Goal: Complete application form: Complete application form

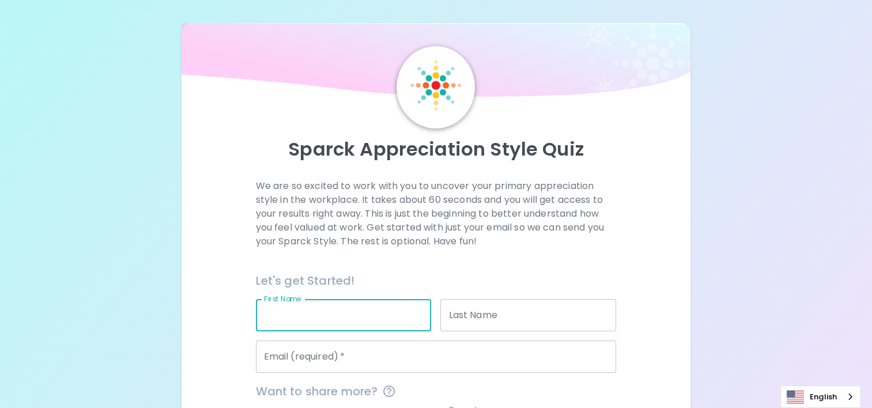
click at [275, 312] on input "First Name" at bounding box center [344, 315] width 176 height 32
type input "NUTTHAWOOT"
type input "ASAWAWARANAN"
type input "[EMAIL_ADDRESS][DOMAIN_NAME]"
type input "seagate"
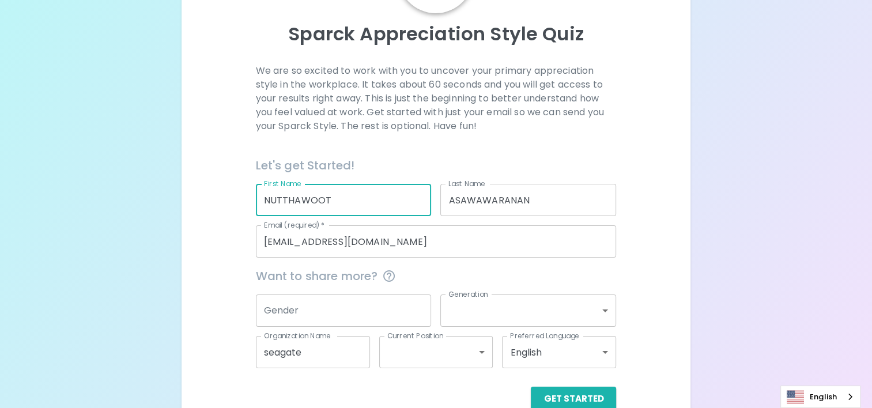
scroll to position [141, 0]
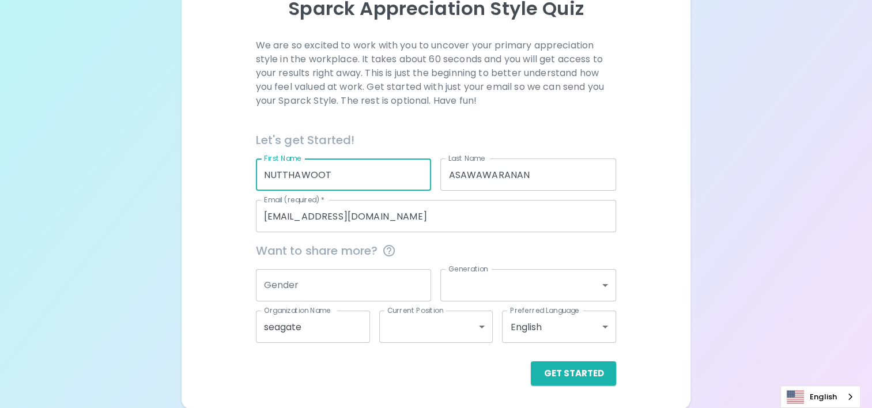
click at [401, 288] on input "Gender" at bounding box center [344, 285] width 176 height 32
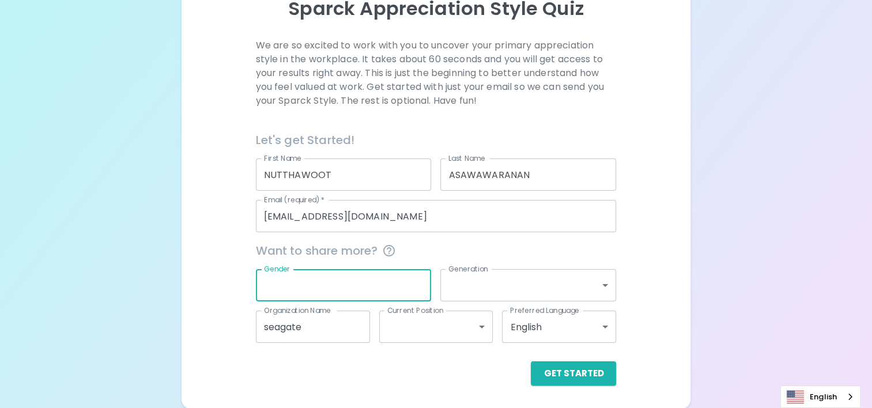
click at [491, 278] on body "Sparck Appreciation Style Quiz We are so excited to work with you to uncover yo…" at bounding box center [436, 134] width 872 height 550
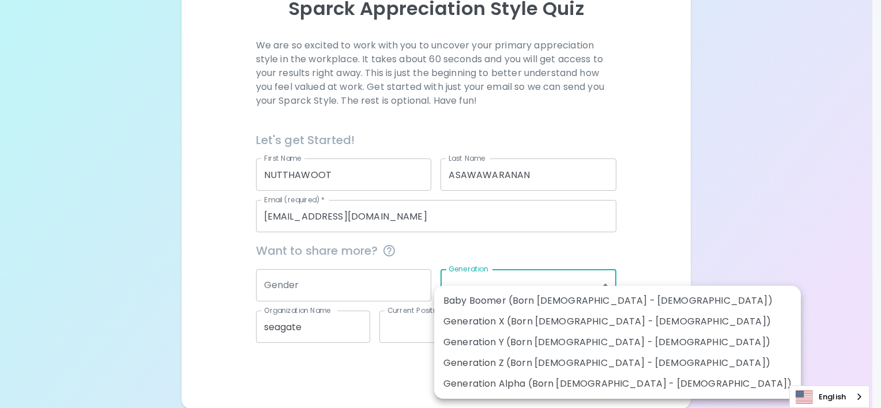
click at [517, 343] on li "Generation Y (Born [DEMOGRAPHIC_DATA] - [DEMOGRAPHIC_DATA])" at bounding box center [617, 342] width 367 height 21
type input "generation_y"
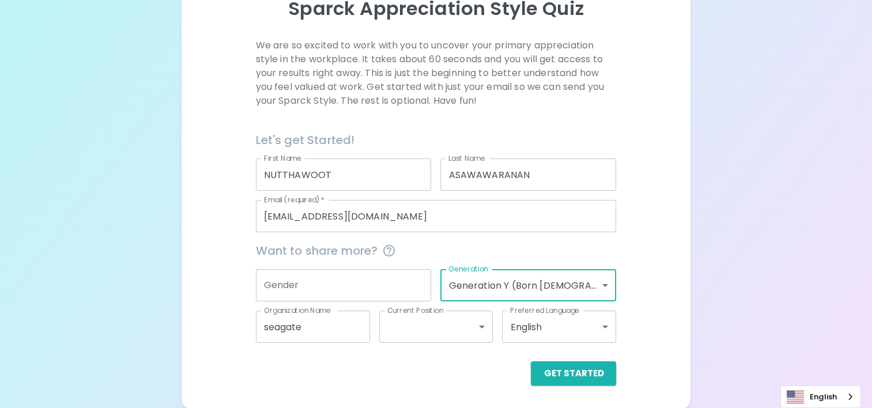
click at [370, 283] on input "Gender" at bounding box center [344, 285] width 176 height 32
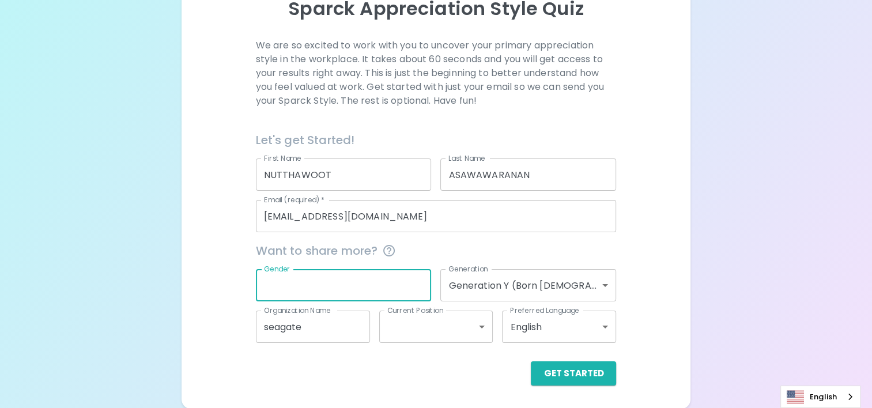
type input "?"
type input "[DEMOGRAPHIC_DATA]"
click at [494, 331] on div "Preferred Language English en Preferred Language" at bounding box center [554, 323] width 123 height 42
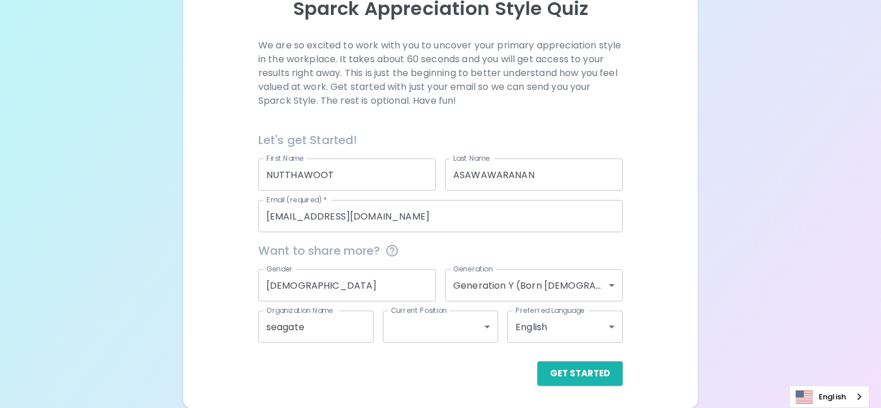
click at [483, 331] on body "Sparck Appreciation Style Quiz We are so excited to work with you to uncover yo…" at bounding box center [440, 134] width 881 height 550
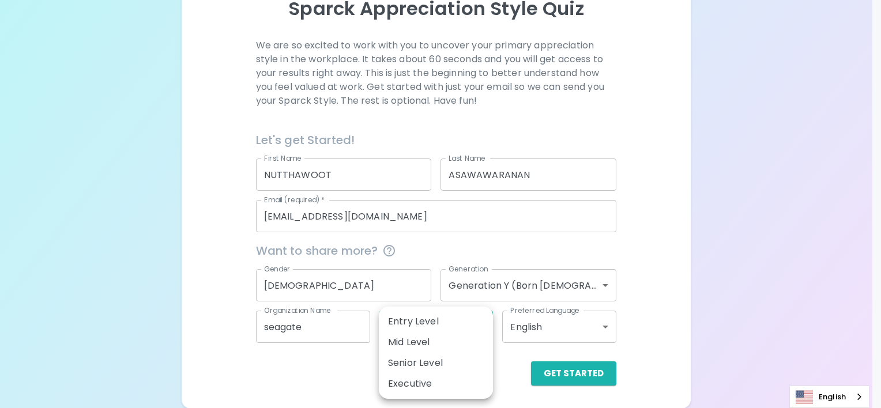
click at [448, 368] on li "Senior Level" at bounding box center [436, 363] width 114 height 21
type input "senior_level"
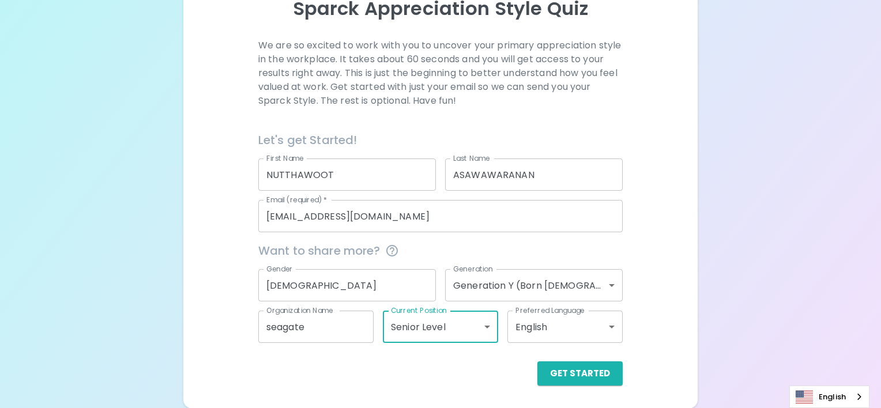
click at [578, 321] on body "Sparck Appreciation Style Quiz We are so excited to work with you to uncover yo…" at bounding box center [440, 134] width 881 height 550
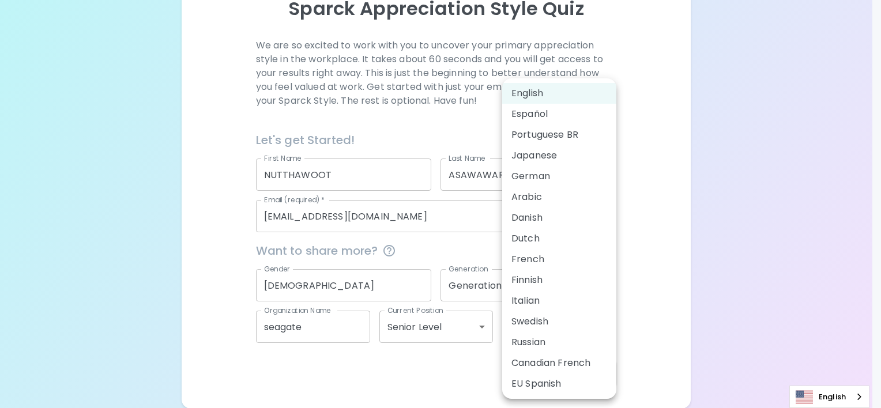
click at [654, 173] on div at bounding box center [440, 204] width 881 height 408
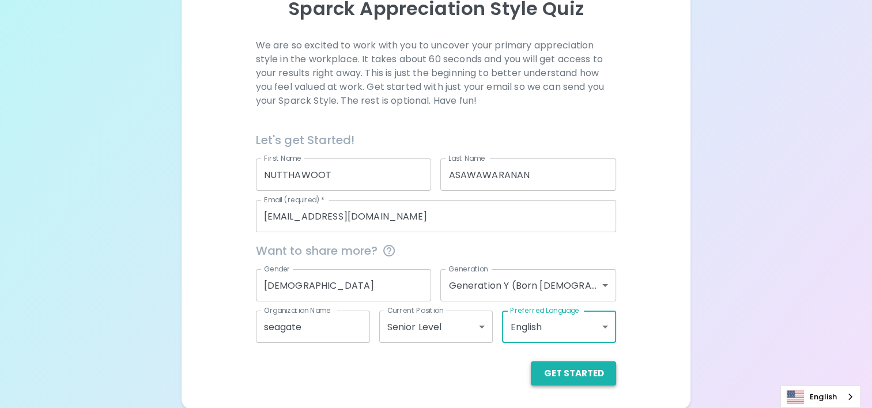
click at [569, 372] on button "Get Started" at bounding box center [573, 374] width 85 height 24
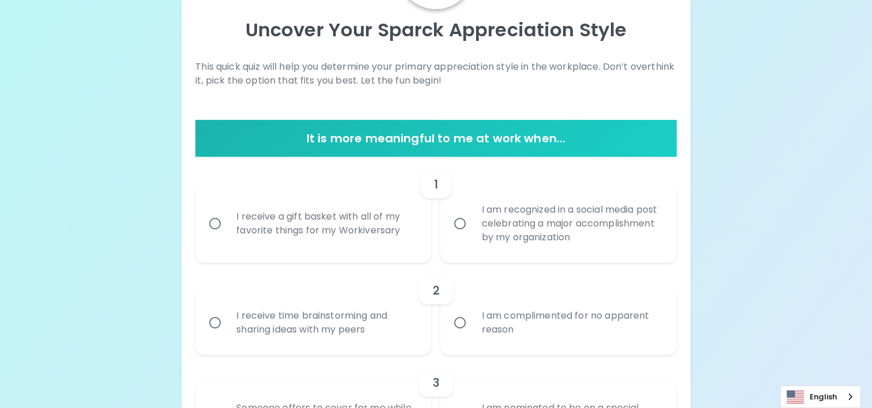
scroll to position [178, 0]
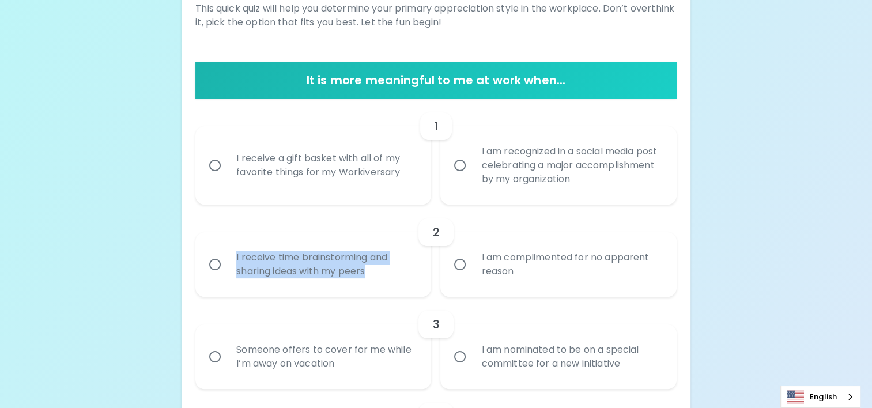
drag, startPoint x: 374, startPoint y: 270, endPoint x: 237, endPoint y: 261, distance: 137.0
click at [237, 261] on div "I receive time brainstorming and sharing ideas with my peers" at bounding box center [326, 264] width 198 height 55
copy div "I receive time brainstorming and sharing ideas with my peers"
click at [207, 262] on input "I receive time brainstorming and sharing ideas with my peers" at bounding box center [215, 265] width 24 height 24
radio input "true"
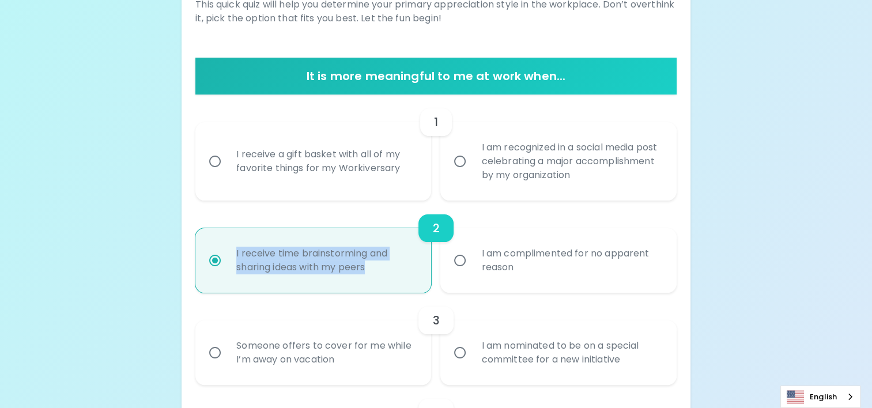
scroll to position [270, 0]
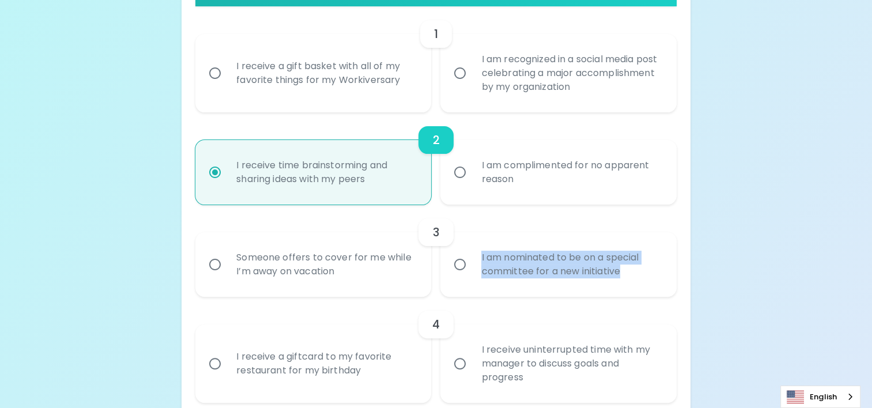
drag, startPoint x: 640, startPoint y: 270, endPoint x: 465, endPoint y: 249, distance: 175.9
click at [465, 249] on label "I am nominated to be on a special committee for a new initiative" at bounding box center [552, 264] width 236 height 65
copy div "I am nominated to be on a special committee for a new initiative"
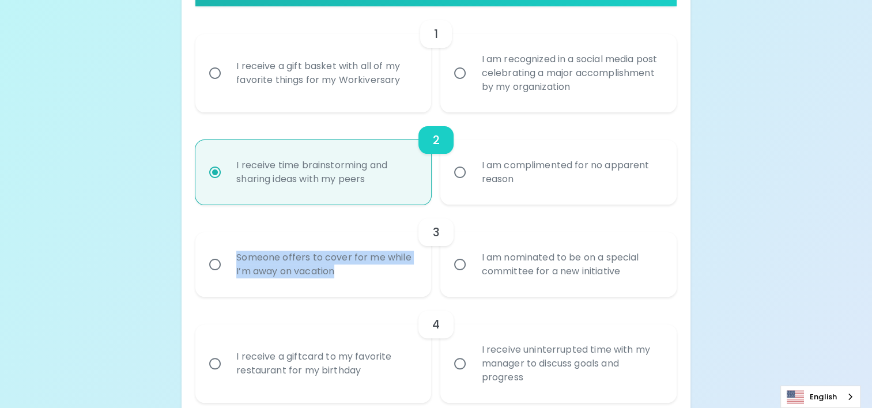
drag, startPoint x: 368, startPoint y: 274, endPoint x: 220, endPoint y: 258, distance: 149.7
click at [220, 258] on label "Someone offers to cover for me while I’m away on vacation" at bounding box center [307, 264] width 236 height 65
copy div "Someone offers to cover for me while I’m away on vacation"
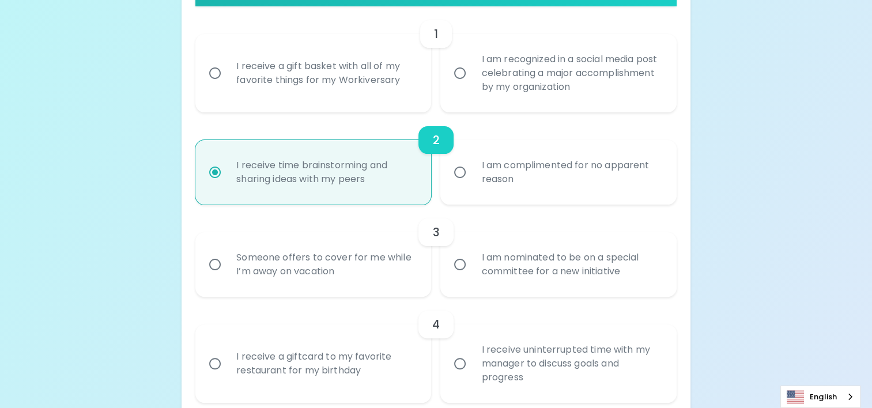
drag, startPoint x: 600, startPoint y: 211, endPoint x: 594, endPoint y: 215, distance: 6.7
click at [594, 215] on div "3 Someone offers to cover for me while I’m away on vacation I am nominated to b…" at bounding box center [435, 251] width 481 height 92
click at [482, 274] on div "I am nominated to be on a special committee for a new initiative" at bounding box center [571, 264] width 198 height 55
click at [472, 274] on input "I am nominated to be on a special committee for a new initiative" at bounding box center [460, 265] width 24 height 24
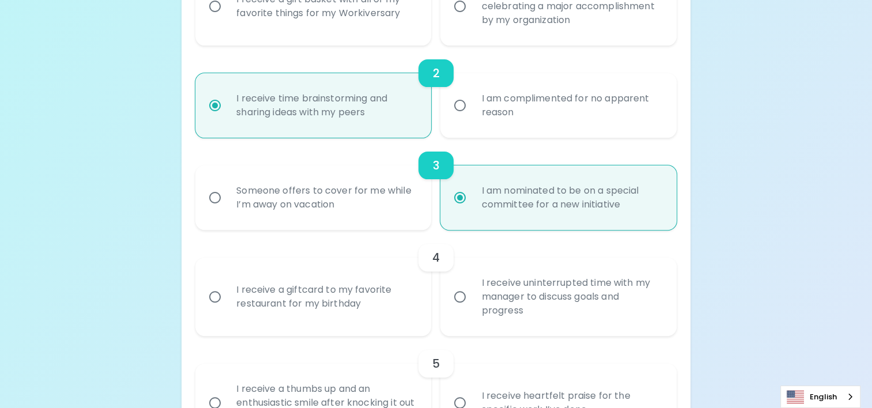
scroll to position [362, 0]
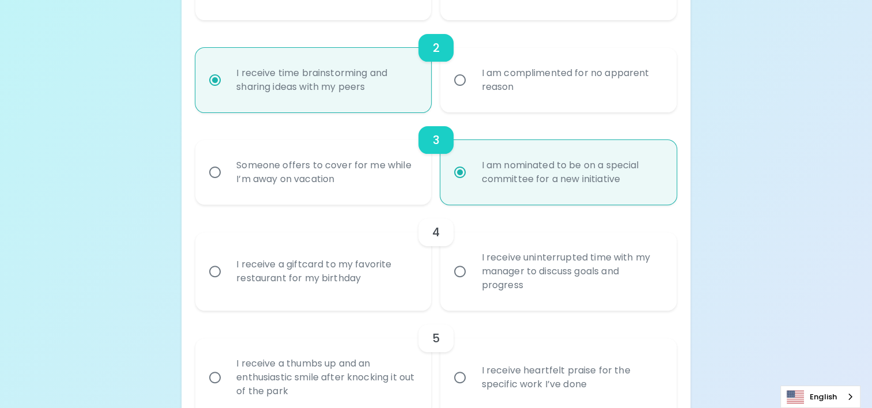
radio input "true"
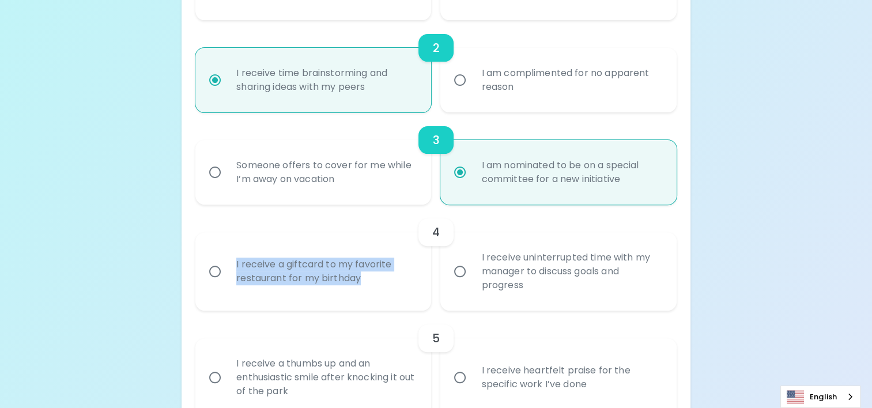
drag, startPoint x: 231, startPoint y: 268, endPoint x: 390, endPoint y: 278, distance: 160.1
click at [390, 278] on div "I receive a giftcard to my favorite restaurant for my birthday" at bounding box center [326, 271] width 198 height 55
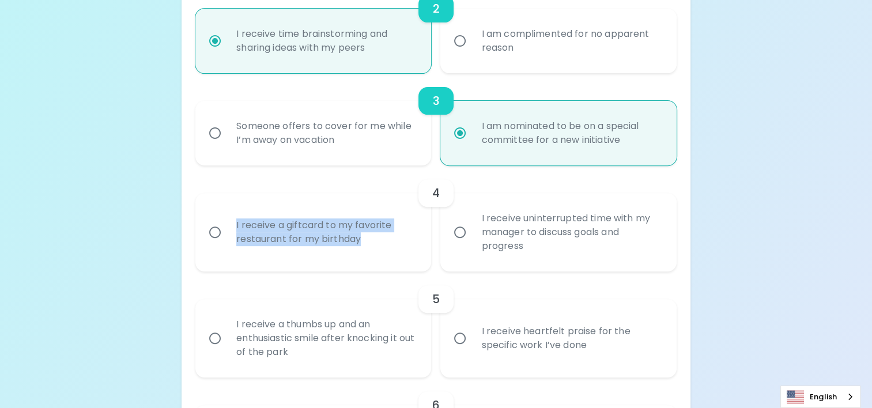
scroll to position [420, 0]
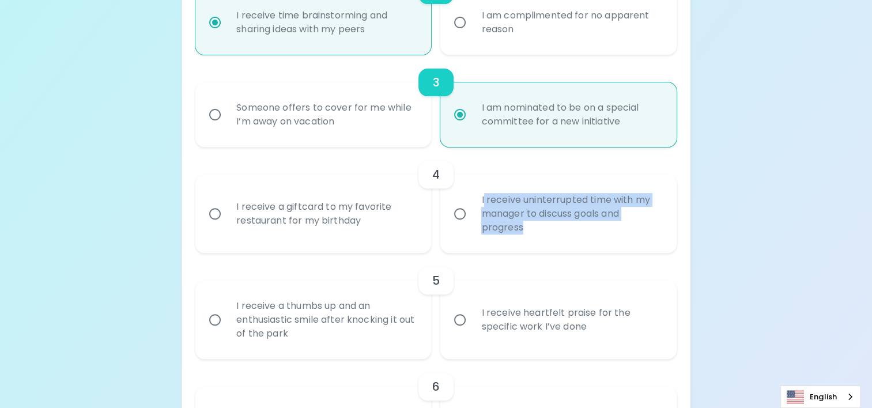
drag, startPoint x: 483, startPoint y: 198, endPoint x: 547, endPoint y: 228, distance: 70.4
click at [547, 228] on div "I receive uninterrupted time with my manager to discuss goals and progress" at bounding box center [571, 213] width 198 height 69
click at [472, 226] on input "I receive uninterrupted time with my manager to discuss goals and progress" at bounding box center [460, 214] width 24 height 24
radio input "false"
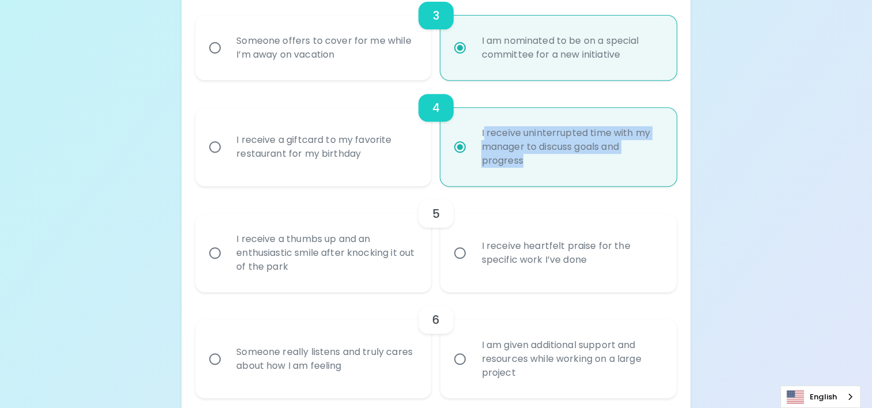
scroll to position [512, 0]
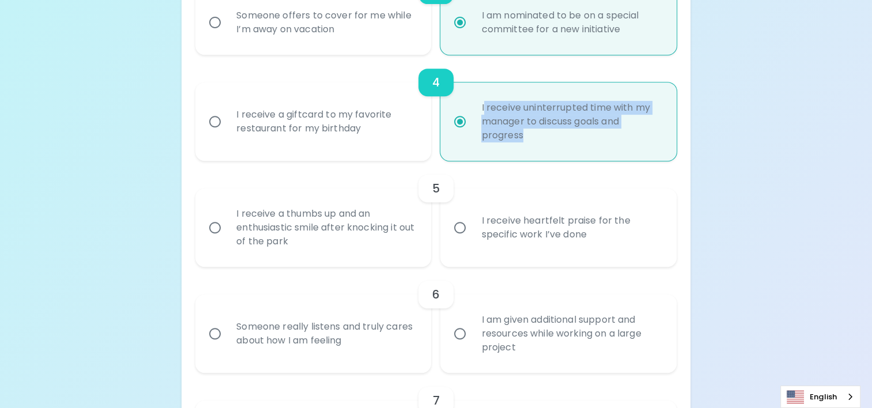
radio input "true"
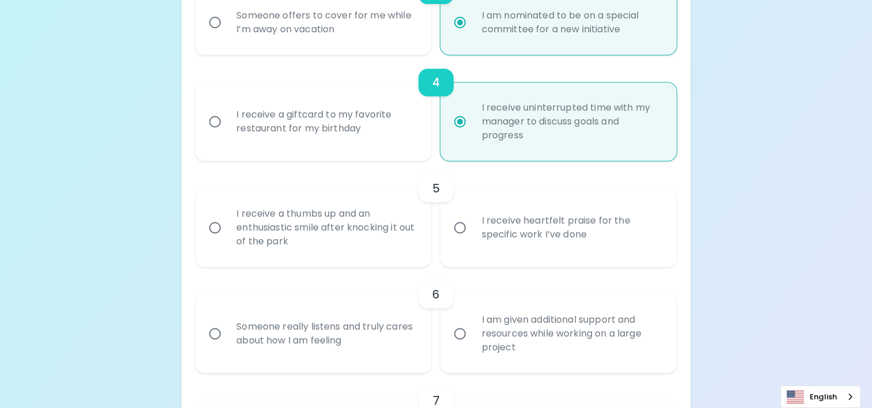
click at [768, 104] on div "Uncover Your Sparck Appreciation Style This quick quiz will help you determine …" at bounding box center [436, 415] width 872 height 1855
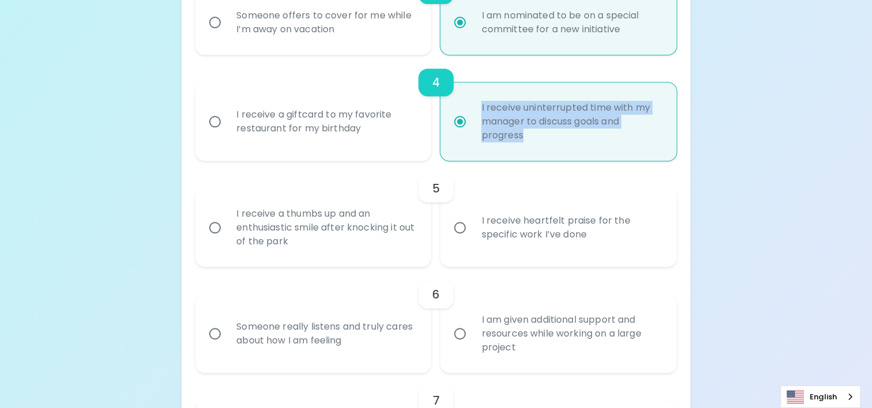
drag, startPoint x: 507, startPoint y: 134, endPoint x: 477, endPoint y: 108, distance: 39.3
click at [477, 108] on div "I receive uninterrupted time with my manager to discuss goals and progress" at bounding box center [571, 121] width 198 height 69
copy div "I receive uninterrupted time with my manager to discuss goals and progress"
click at [462, 121] on input "I receive uninterrupted time with my manager to discuss goals and progress" at bounding box center [460, 122] width 24 height 24
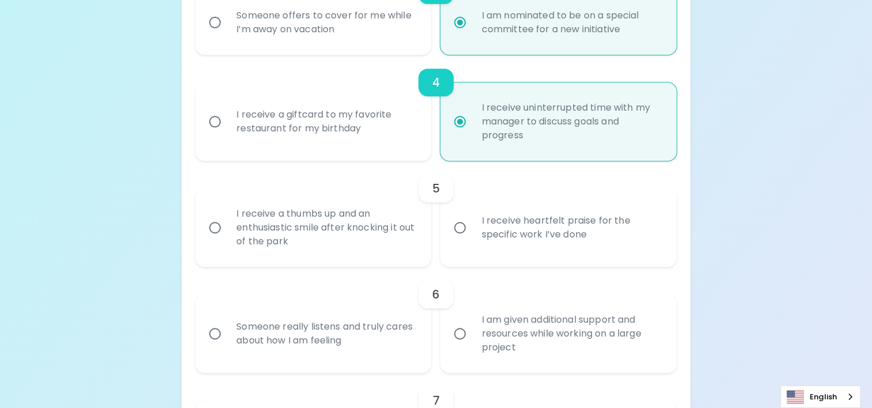
click at [354, 129] on div "I receive a giftcard to my favorite restaurant for my birthday" at bounding box center [326, 121] width 198 height 55
click at [227, 129] on input "I receive a giftcard to my favorite restaurant for my birthday" at bounding box center [215, 122] width 24 height 24
radio input "false"
radio input "true"
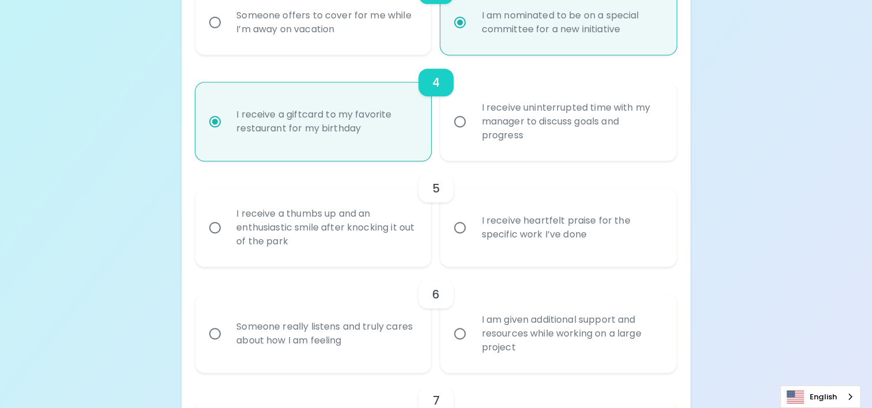
radio input "true"
click at [457, 115] on input "I receive uninterrupted time with my manager to discuss goals and progress" at bounding box center [460, 122] width 24 height 24
radio input "false"
radio input "true"
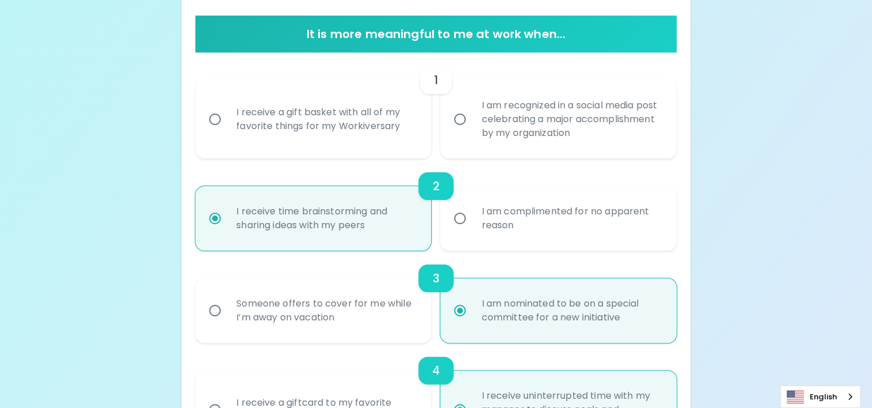
scroll to position [397, 0]
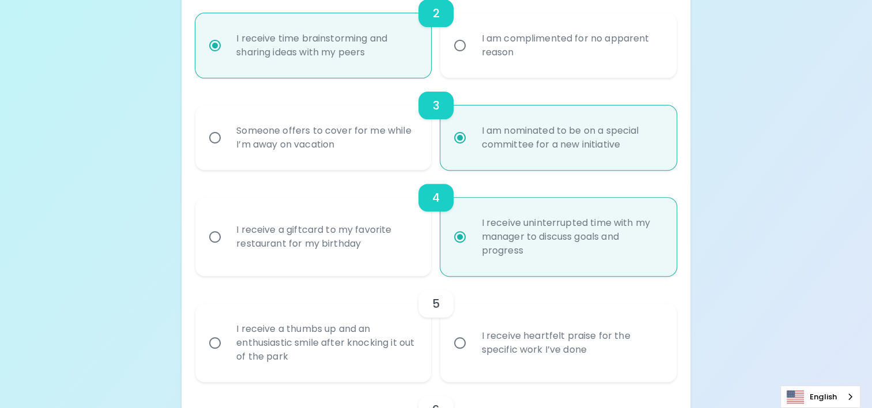
radio input "true"
click at [339, 235] on div "I receive a giftcard to my favorite restaurant for my birthday" at bounding box center [326, 236] width 198 height 55
click at [227, 235] on input "I receive a giftcard to my favorite restaurant for my birthday" at bounding box center [215, 237] width 24 height 24
radio input "false"
radio input "true"
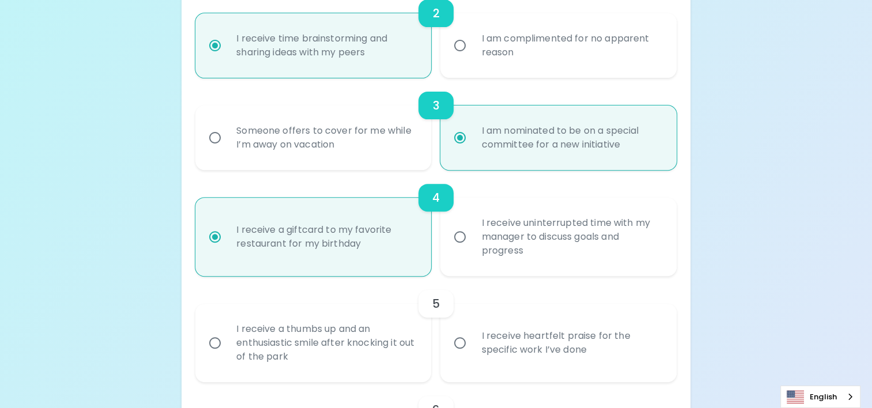
scroll to position [454, 0]
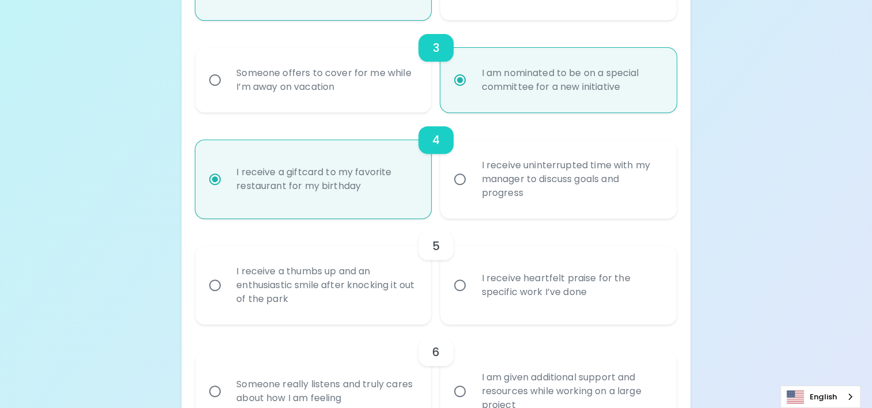
radio input "true"
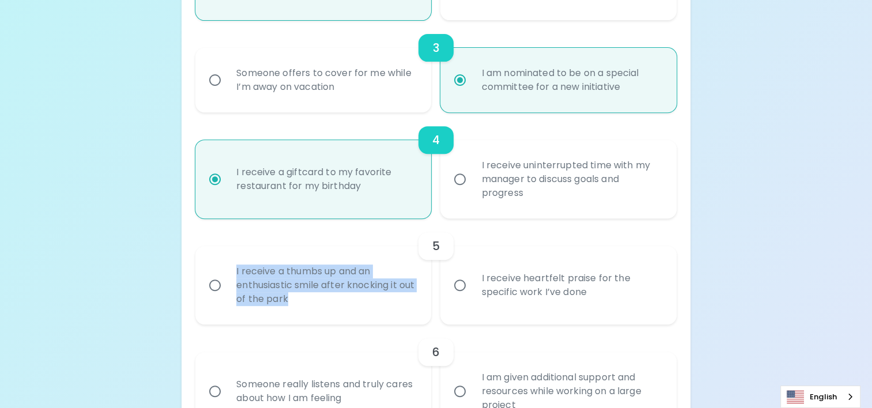
drag, startPoint x: 234, startPoint y: 265, endPoint x: 346, endPoint y: 305, distance: 119.3
click at [346, 305] on div "I receive a thumbs up and an enthusiastic smile after knocking it out of the pa…" at bounding box center [326, 285] width 198 height 69
copy div "I receive a thumbs up and an enthusiastic smile after knocking it out of the pa…"
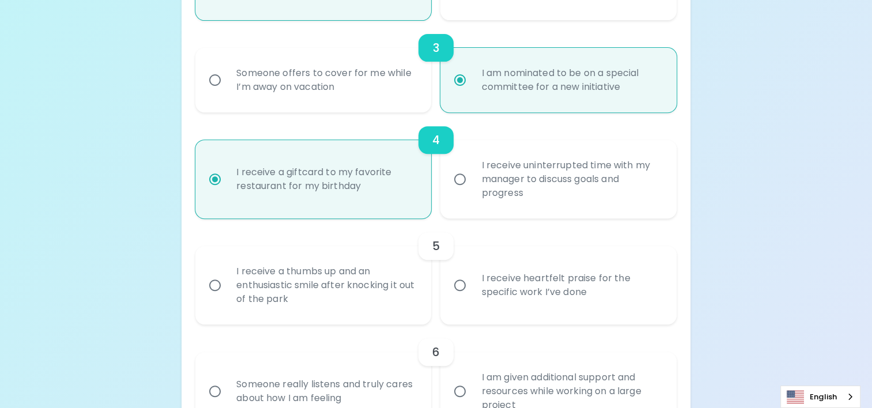
click at [535, 279] on div "I receive heartfelt praise for the specific work I’ve done" at bounding box center [571, 285] width 198 height 55
click at [472, 279] on input "I receive heartfelt praise for the specific work I’ve done" at bounding box center [460, 285] width 24 height 24
radio input "false"
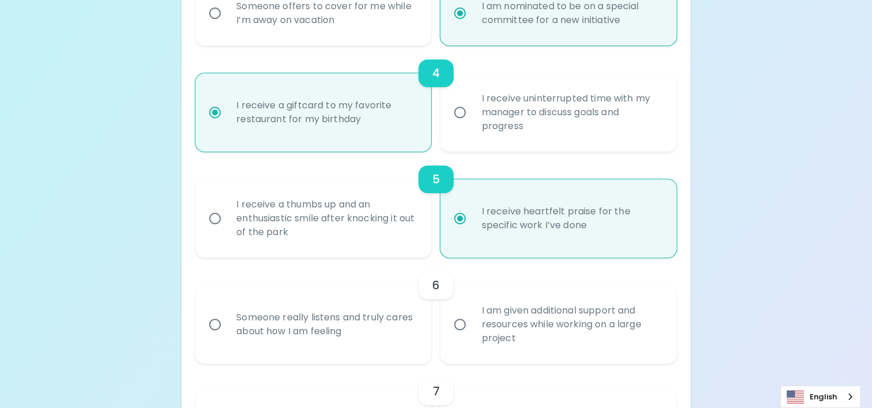
scroll to position [547, 0]
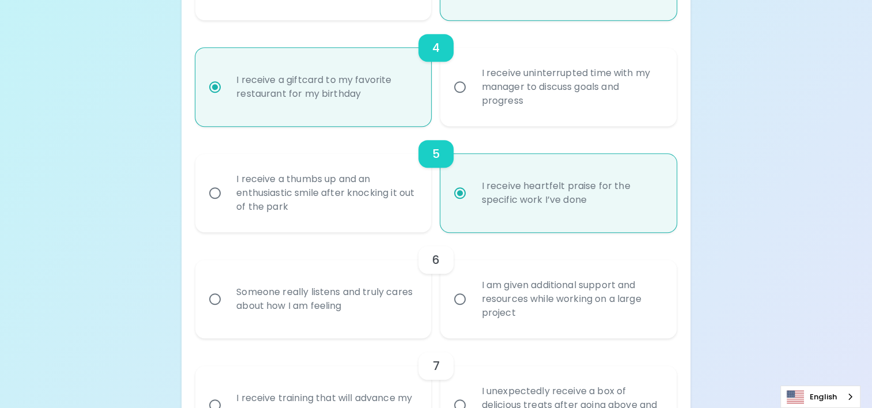
radio input "true"
drag, startPoint x: 616, startPoint y: 198, endPoint x: 480, endPoint y: 189, distance: 136.4
click at [480, 189] on div "I receive heartfelt praise for the specific work I’ve done" at bounding box center [571, 192] width 198 height 55
copy div "I receive heartfelt praise for the specific work I’ve done"
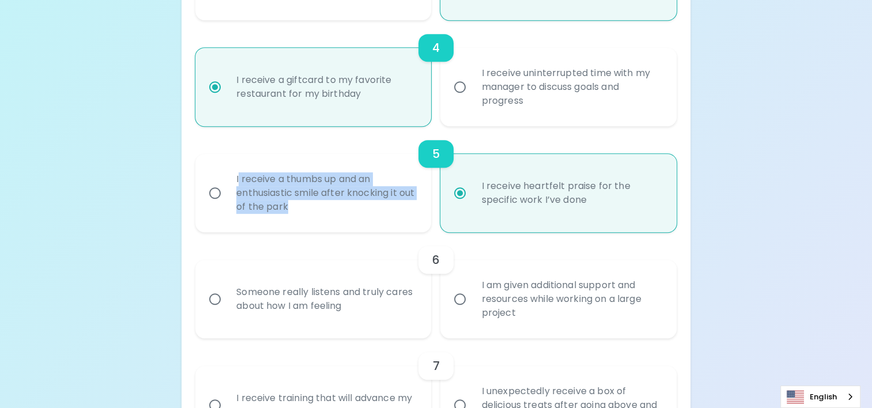
drag, startPoint x: 327, startPoint y: 216, endPoint x: 238, endPoint y: 183, distance: 94.7
click at [238, 183] on div "I receive a thumbs up and an enthusiastic smile after knocking it out of the pa…" at bounding box center [326, 193] width 198 height 69
copy div "receive a thumbs up and an enthusiastic smile after knocking it out of the park"
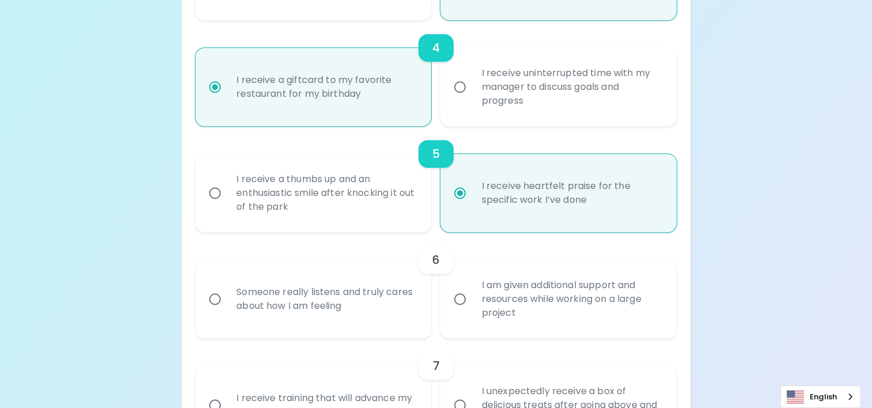
click at [443, 202] on label "I receive heartfelt praise for the specific work I’ve done" at bounding box center [552, 193] width 236 height 78
click at [448, 202] on input "I receive heartfelt praise for the specific work I’ve done" at bounding box center [460, 193] width 24 height 24
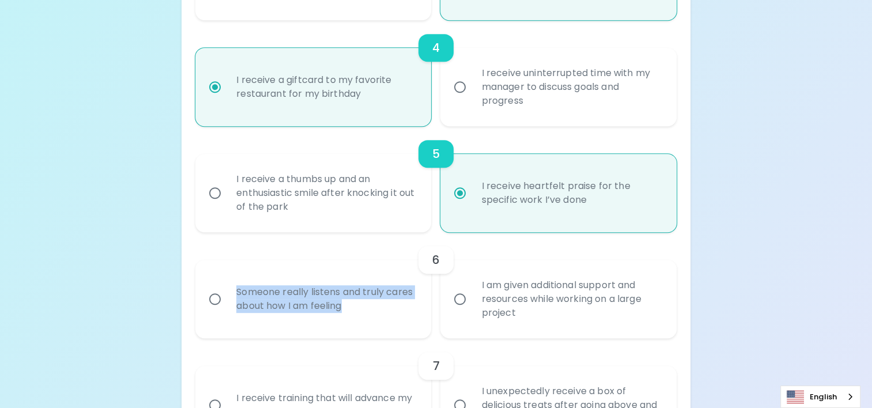
drag, startPoint x: 360, startPoint y: 309, endPoint x: 219, endPoint y: 288, distance: 143.4
click at [219, 288] on label "Someone really listens and truly cares about how I am feeling" at bounding box center [307, 299] width 236 height 78
copy div "Someone really listens and truly cares about how I am feeling"
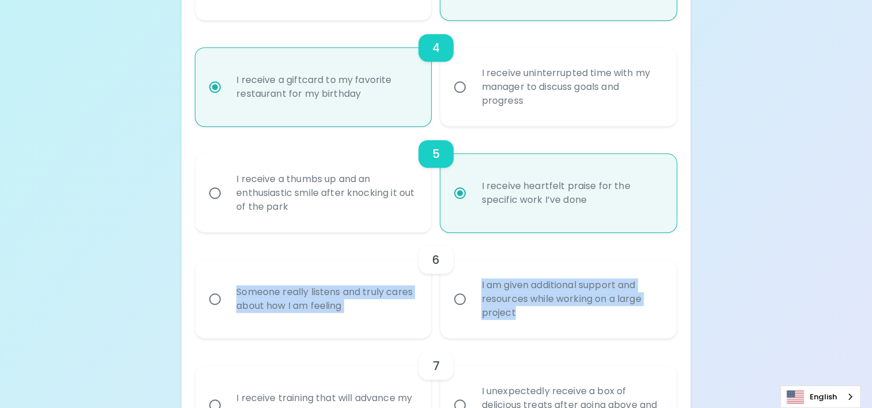
drag, startPoint x: 580, startPoint y: 311, endPoint x: 482, endPoint y: 268, distance: 106.6
click at [482, 268] on div "6 Someone really listens and truly cares about how I am feeling I am given addi…" at bounding box center [435, 285] width 481 height 106
drag, startPoint x: 482, startPoint y: 268, endPoint x: 467, endPoint y: 301, distance: 36.1
click at [467, 301] on input "I am given additional support and resources while working on a large project" at bounding box center [460, 299] width 24 height 24
radio input "false"
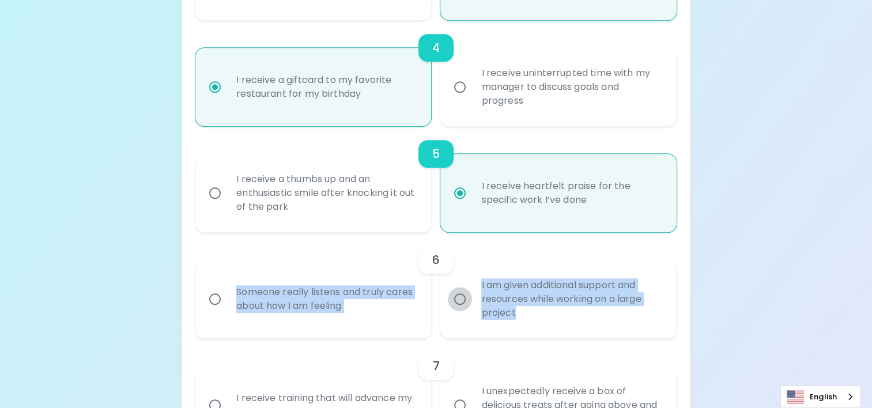
radio input "false"
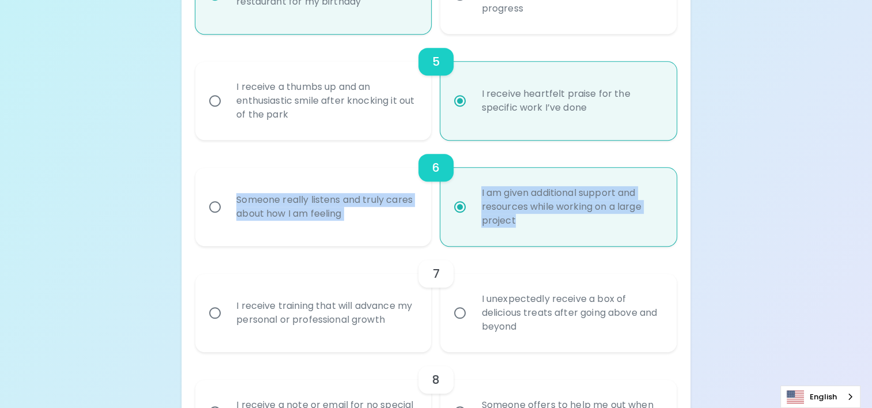
scroll to position [697, 0]
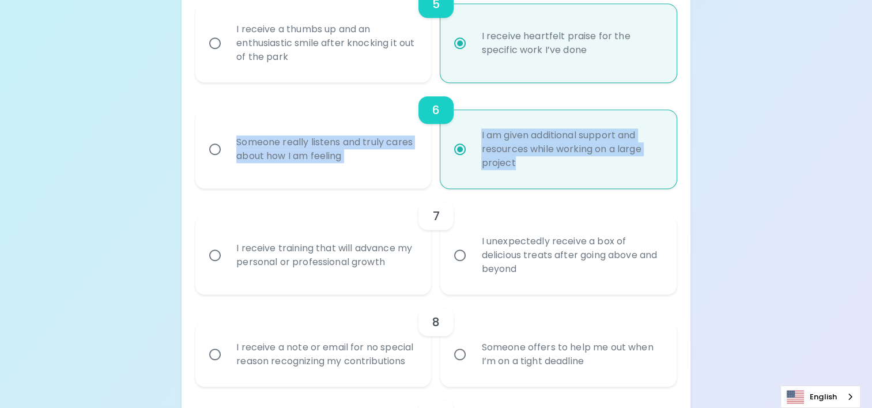
radio input "true"
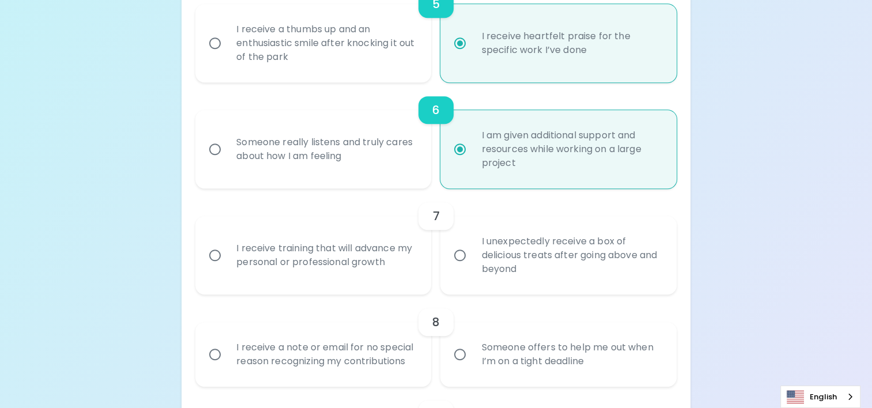
click at [330, 247] on div "I receive training that will advance my personal or professional growth" at bounding box center [326, 255] width 198 height 55
click at [227, 247] on input "I receive training that will advance my personal or professional growth" at bounding box center [215, 255] width 24 height 24
radio input "false"
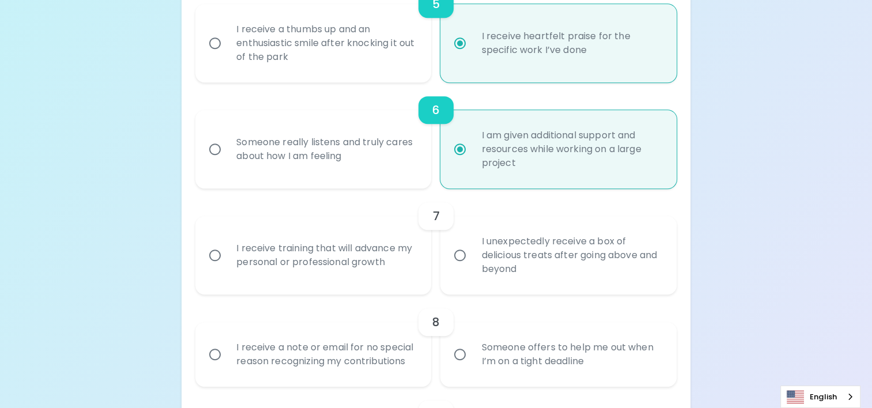
radio input "false"
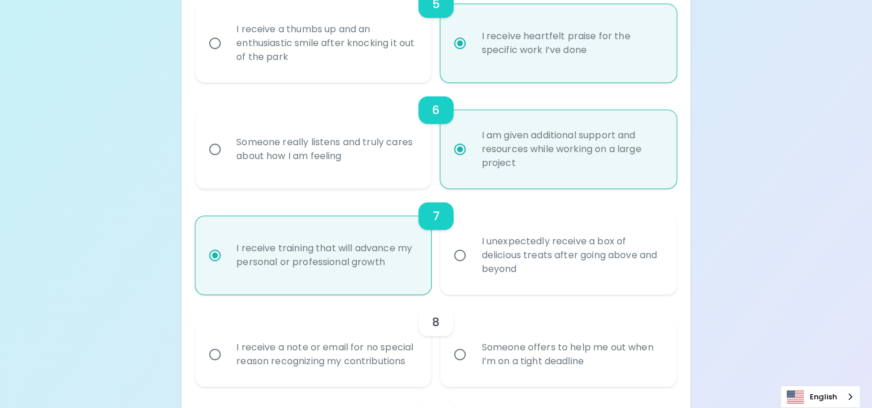
scroll to position [789, 0]
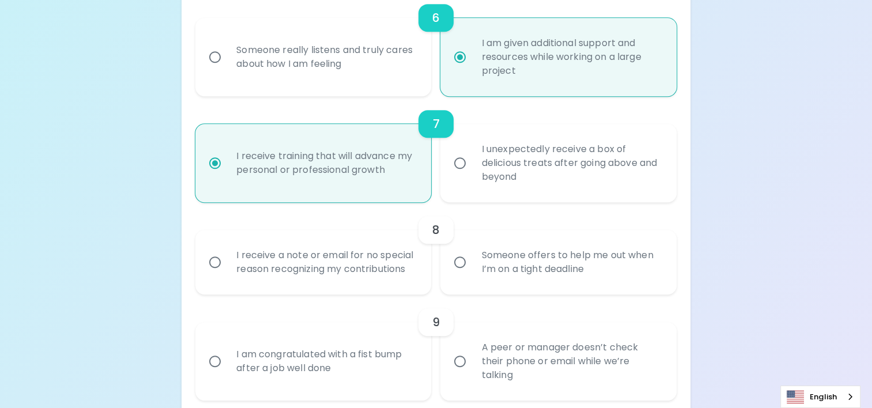
radio input "true"
click at [542, 274] on div "Someone offers to help me out when I’m on a tight deadline" at bounding box center [571, 262] width 198 height 55
click at [472, 274] on input "Someone offers to help me out when I’m on a tight deadline" at bounding box center [460, 262] width 24 height 24
radio input "false"
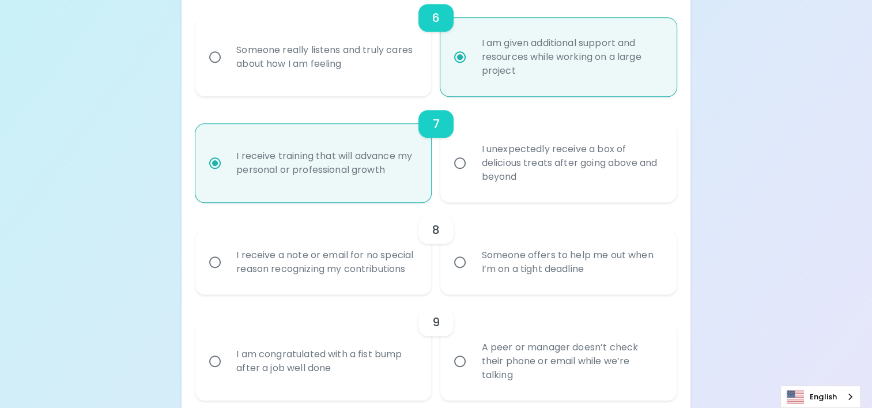
radio input "false"
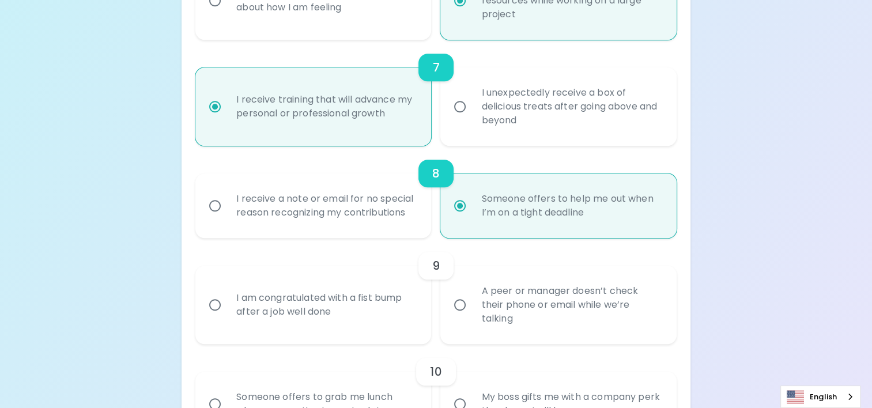
scroll to position [881, 0]
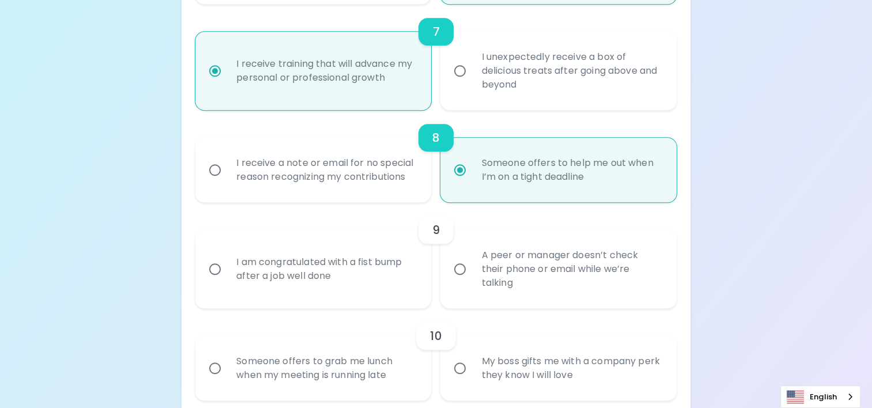
radio input "true"
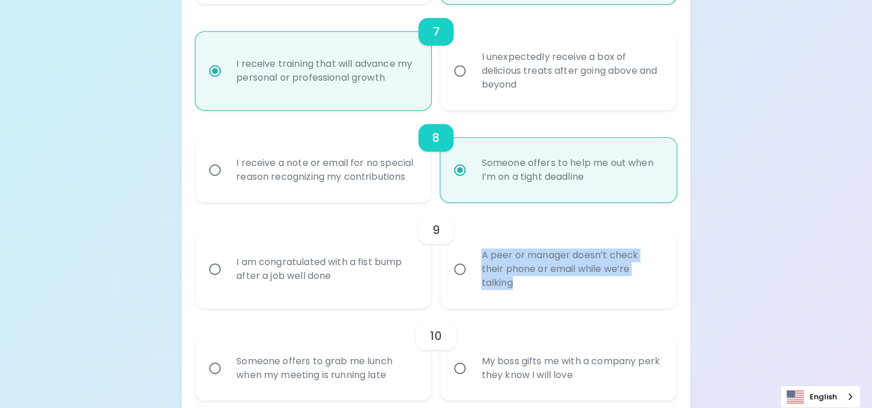
drag, startPoint x: 547, startPoint y: 286, endPoint x: 481, endPoint y: 246, distance: 76.8
click at [481, 246] on div "A peer or manager doesn’t check their phone or email while we’re talking" at bounding box center [571, 269] width 198 height 69
copy div "A peer or manager doesn’t check their phone or email while we’re talking"
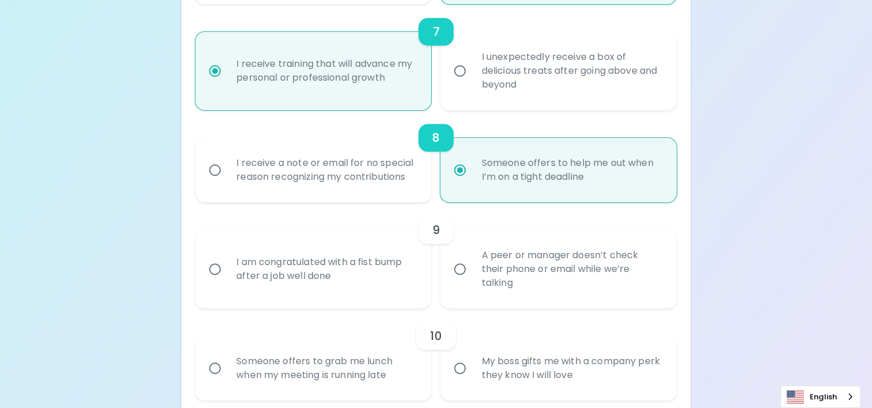
click at [284, 271] on div "I am congratulated with a fist bump after a job well done" at bounding box center [326, 269] width 198 height 55
click at [227, 271] on input "I am congratulated with a fist bump after a job well done" at bounding box center [215, 269] width 24 height 24
radio input "false"
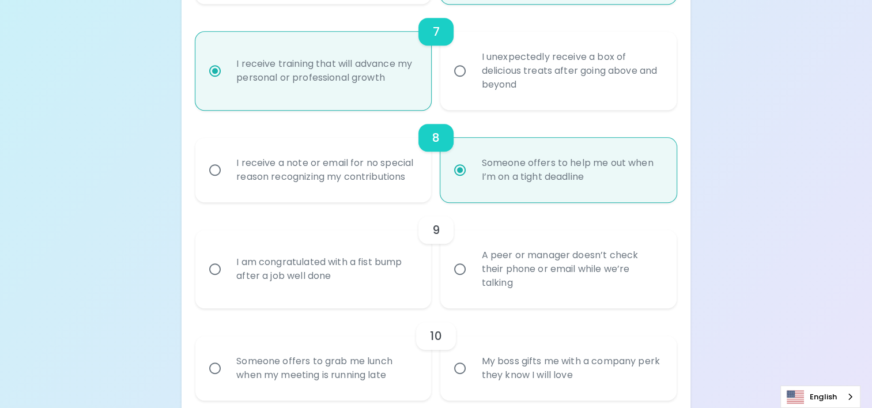
radio input "false"
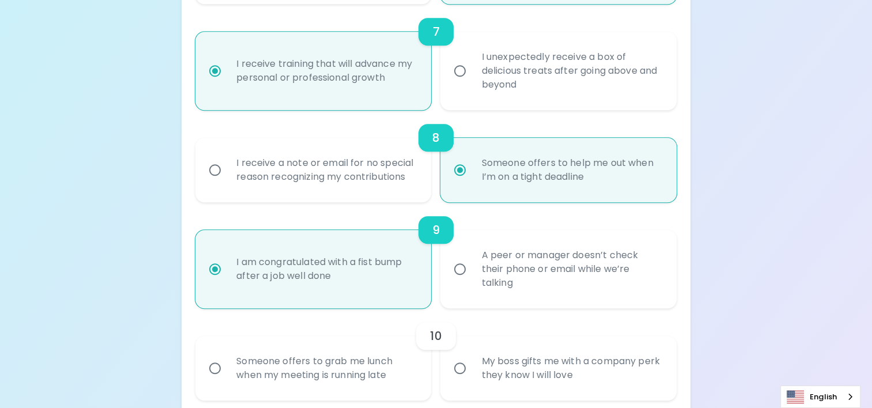
scroll to position [973, 0]
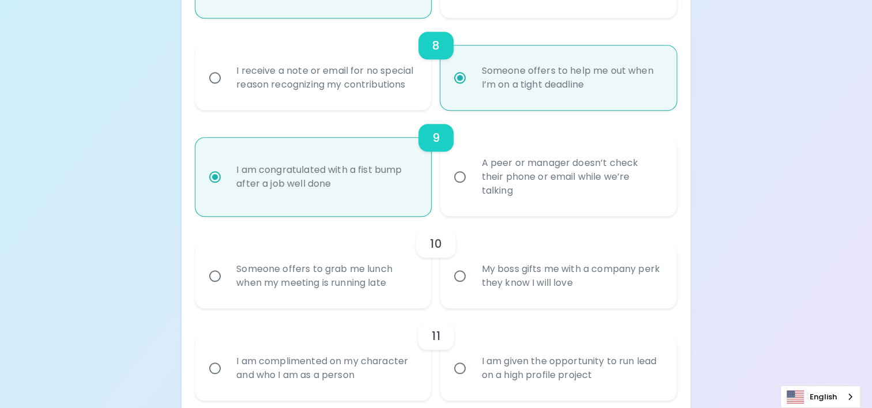
radio input "true"
drag, startPoint x: 365, startPoint y: 190, endPoint x: 229, endPoint y: 160, distance: 138.9
click at [229, 160] on div "I am congratulated with a fist bump after a job well done" at bounding box center [326, 176] width 198 height 55
copy div "I am congratulated with a fist bump after a job well done"
click at [293, 194] on div "I am congratulated with a fist bump after a job well done" at bounding box center [326, 176] width 198 height 55
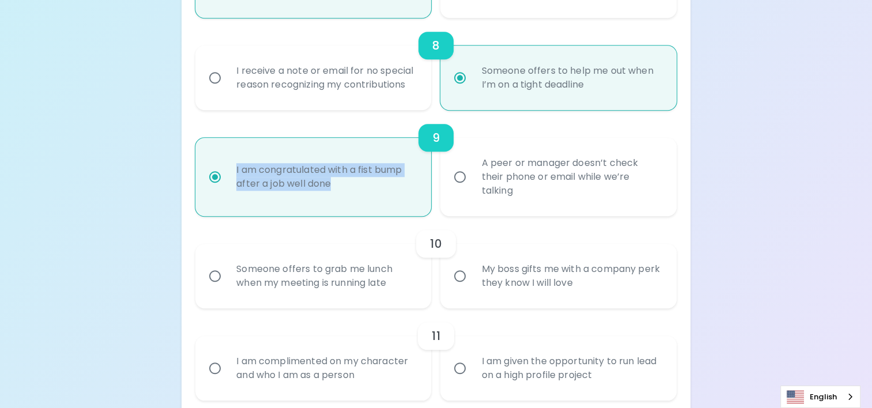
click at [227, 189] on input "I am congratulated with a fist bump after a job well done" at bounding box center [215, 177] width 24 height 24
click at [305, 175] on div "I am congratulated with a fist bump after a job well done" at bounding box center [326, 176] width 198 height 55
click at [227, 175] on input "I am congratulated with a fist bump after a job well done" at bounding box center [215, 177] width 24 height 24
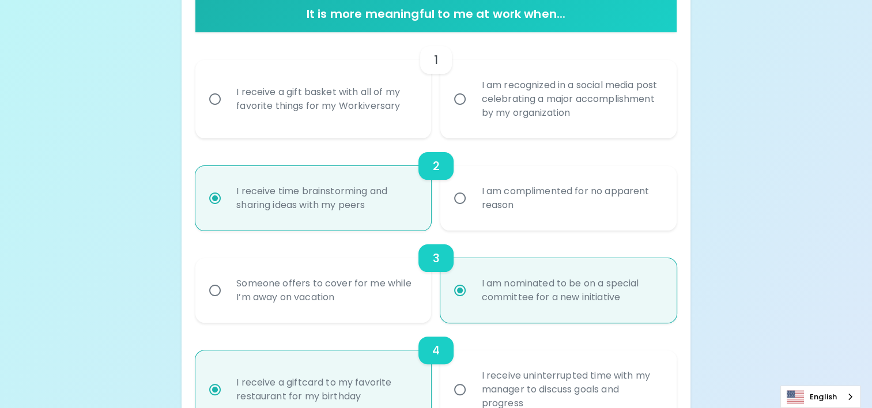
scroll to position [224, 0]
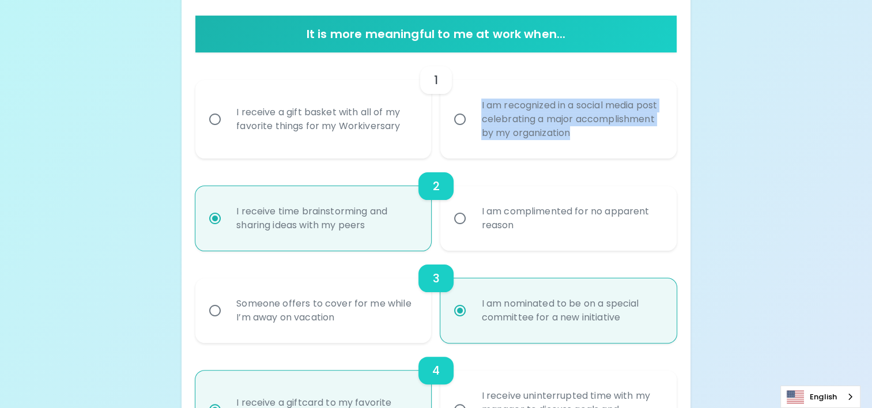
drag, startPoint x: 669, startPoint y: 136, endPoint x: 480, endPoint y: 99, distance: 192.1
click at [480, 99] on div "I am recognized in a social media post celebrating a major accomplishment by my…" at bounding box center [571, 119] width 198 height 69
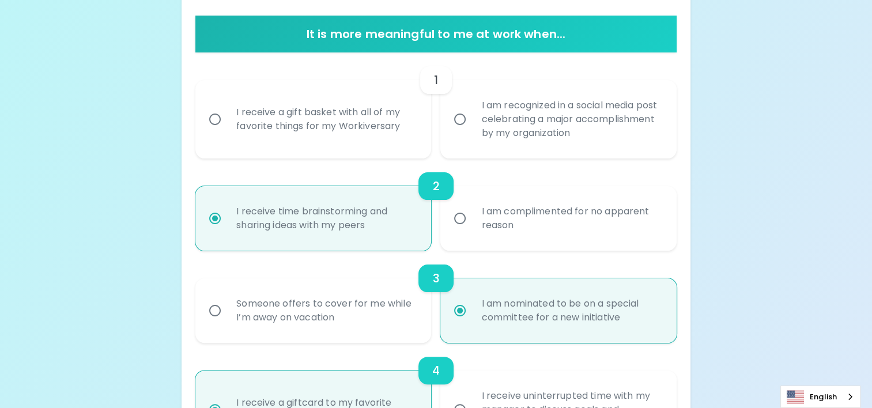
click at [267, 123] on div "I receive a gift basket with all of my favorite things for my Workiversary" at bounding box center [326, 119] width 198 height 55
click at [227, 123] on input "I receive a gift basket with all of my favorite things for my Workiversary" at bounding box center [215, 119] width 24 height 24
radio input "false"
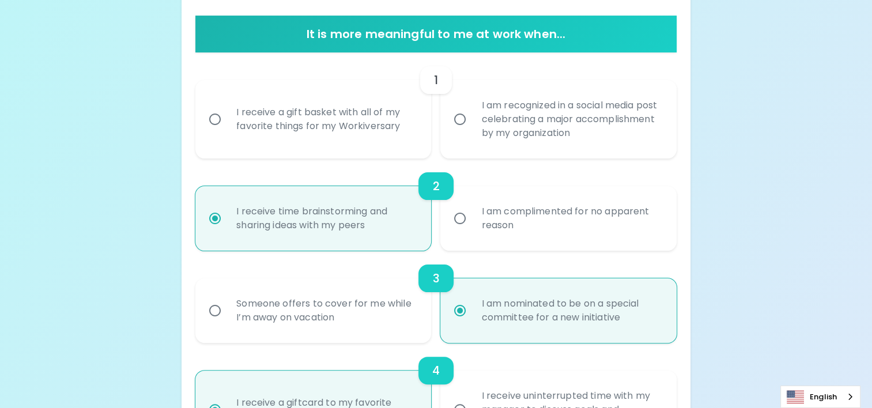
radio input "false"
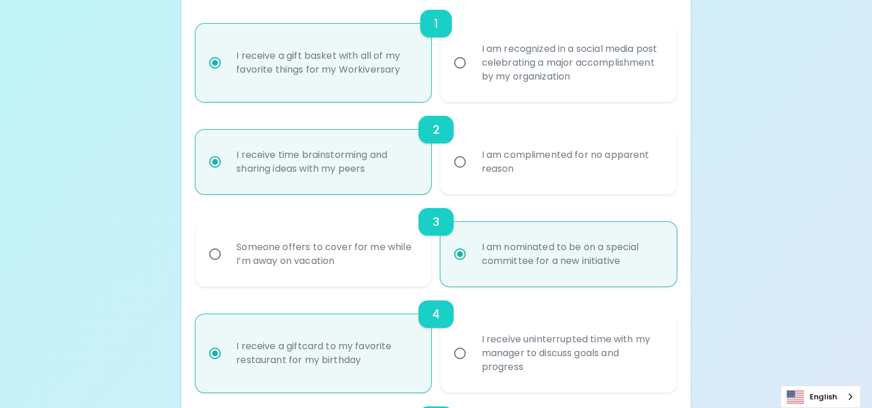
scroll to position [316, 0]
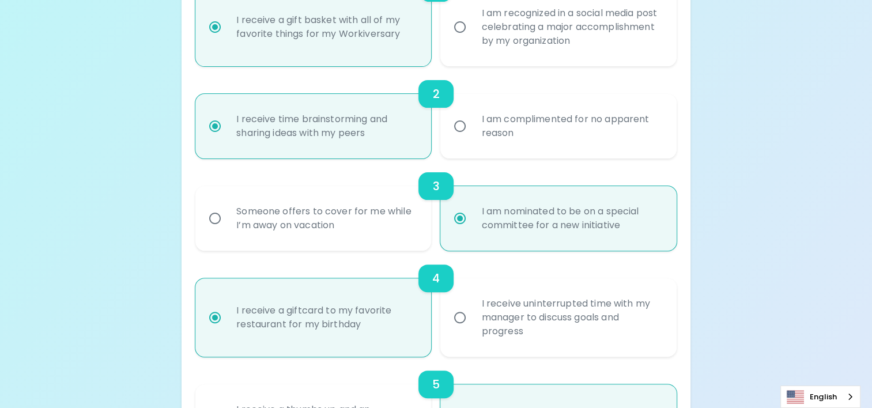
radio input "true"
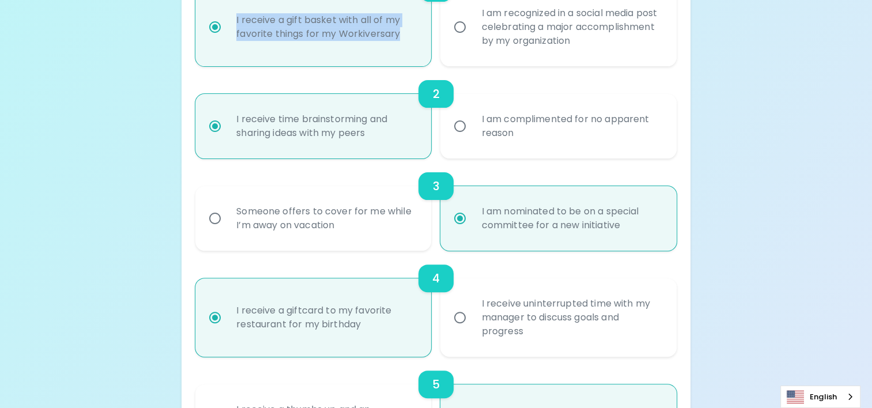
drag, startPoint x: 405, startPoint y: 33, endPoint x: 198, endPoint y: 14, distance: 207.9
click at [198, 14] on label "I receive a gift basket with all of my favorite things for my Workiversary" at bounding box center [307, 27] width 236 height 78
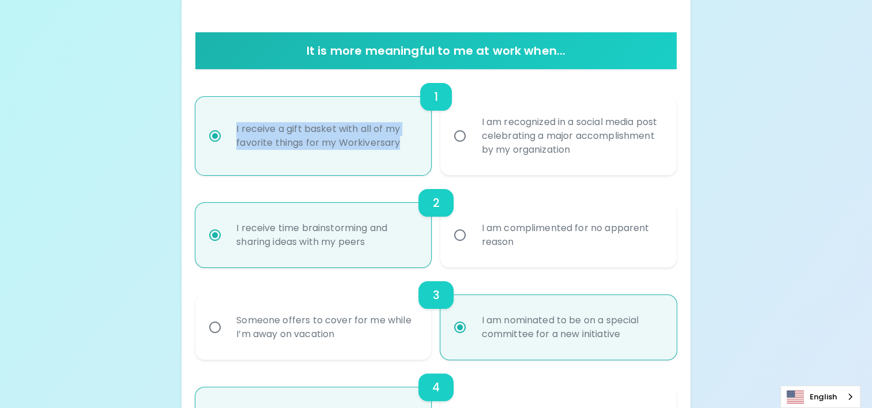
scroll to position [143, 0]
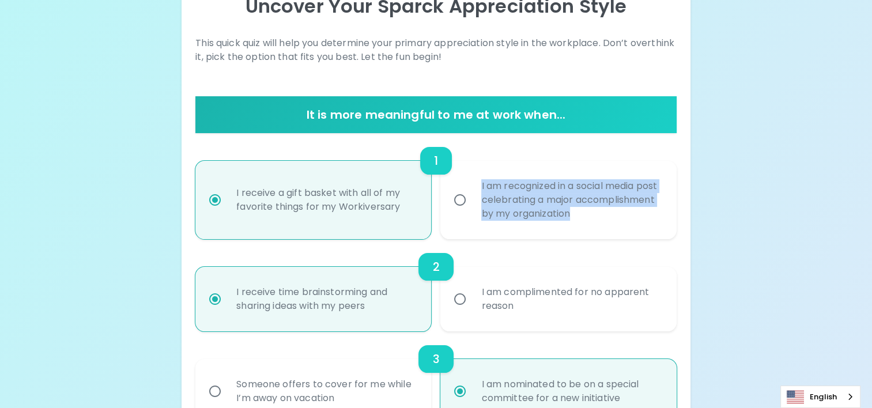
drag, startPoint x: 479, startPoint y: 187, endPoint x: 664, endPoint y: 226, distance: 189.2
click at [664, 226] on div "I am recognized in a social media post celebrating a major accomplishment by my…" at bounding box center [571, 199] width 198 height 69
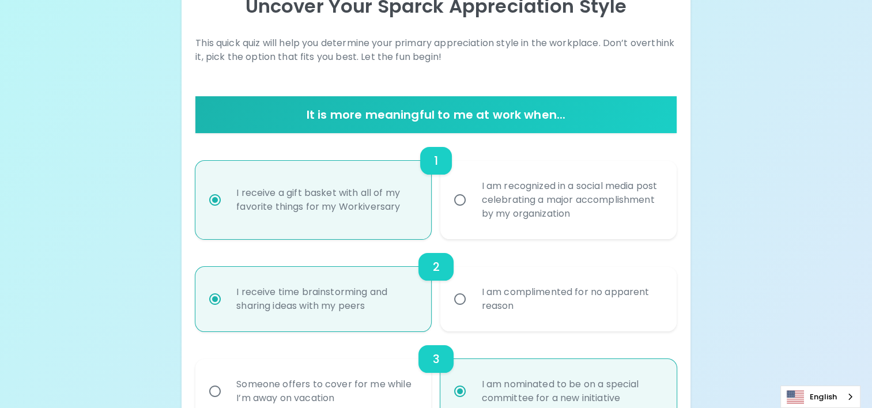
drag, startPoint x: 634, startPoint y: 150, endPoint x: 644, endPoint y: 143, distance: 12.0
click at [644, 143] on div "1 I receive a gift basket with all of my favorite things for my Workiversary I …" at bounding box center [435, 186] width 481 height 106
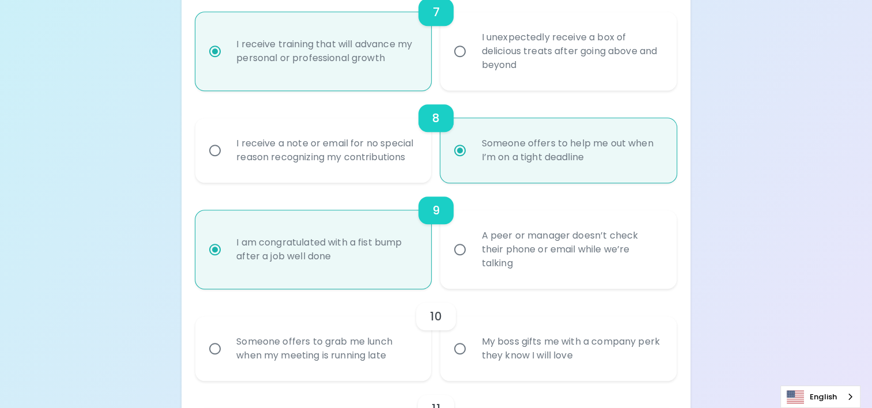
scroll to position [1008, 0]
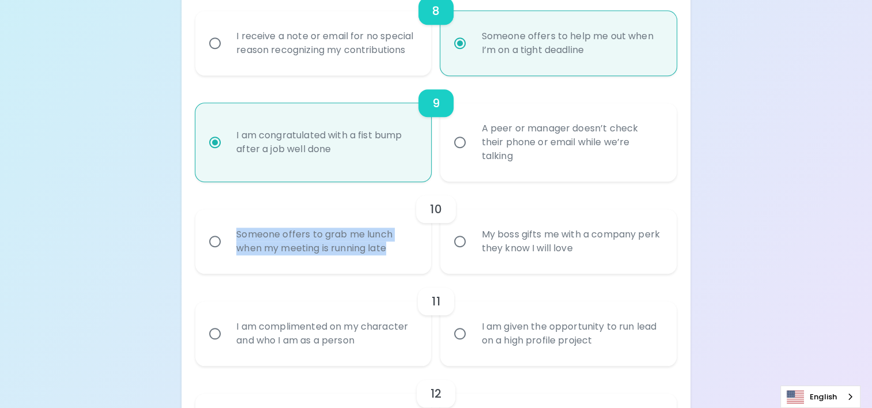
drag, startPoint x: 236, startPoint y: 228, endPoint x: 415, endPoint y: 243, distance: 179.9
click at [415, 243] on div "Someone offers to grab me lunch when my meeting is running late" at bounding box center [326, 241] width 198 height 55
click at [412, 245] on div "Someone offers to grab me lunch when my meeting is running late" at bounding box center [326, 241] width 198 height 55
click at [227, 245] on input "Someone offers to grab me lunch when my meeting is running late" at bounding box center [215, 241] width 24 height 24
radio input "false"
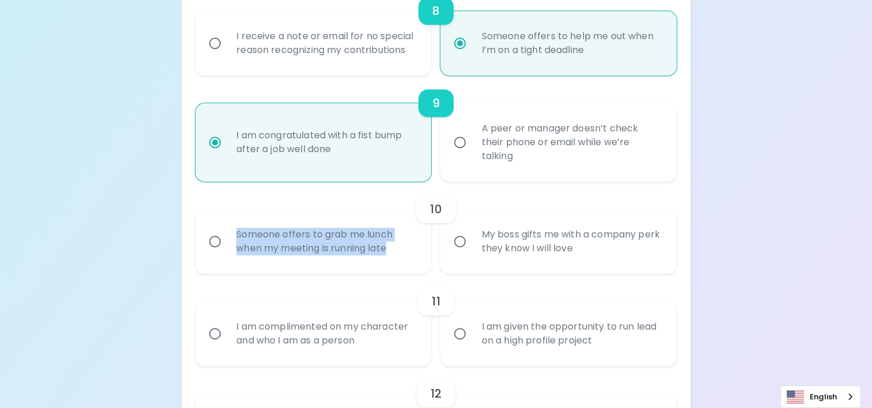
radio input "false"
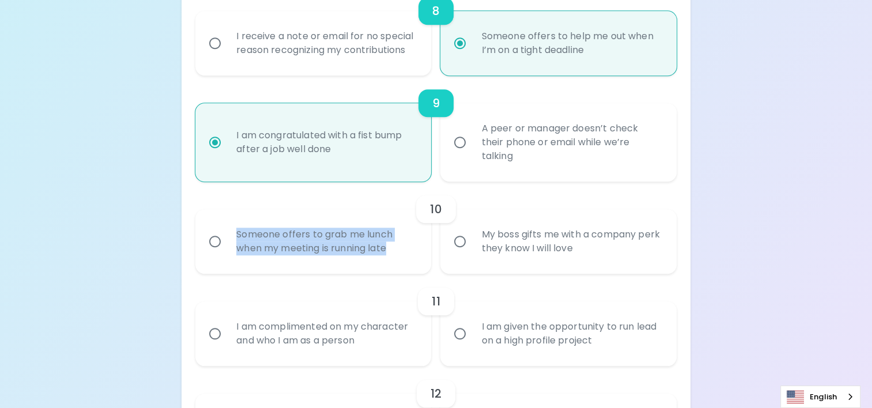
radio input "false"
radio input "true"
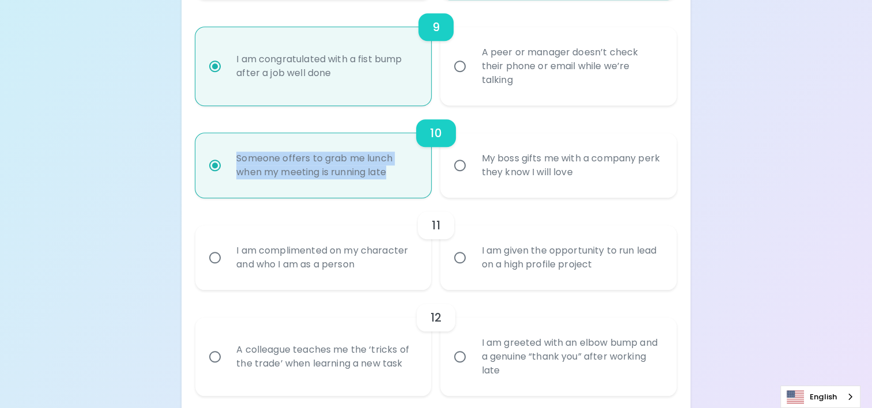
scroll to position [1100, 0]
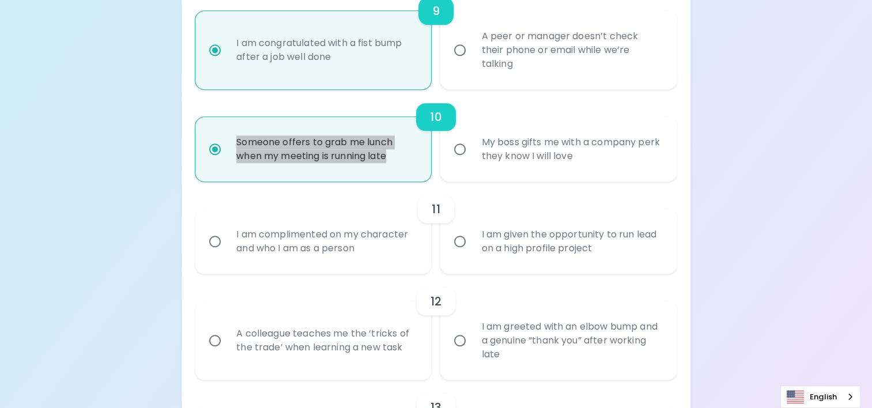
radio input "true"
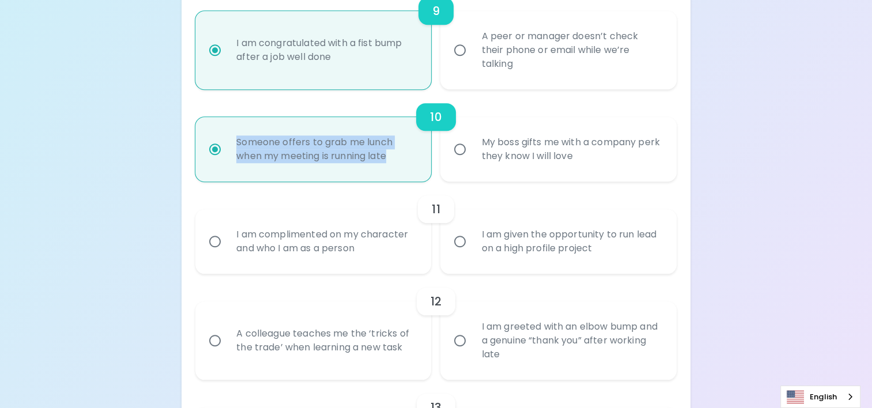
click at [458, 150] on input "My boss gifts me with a company perk they know I will love" at bounding box center [460, 149] width 24 height 24
radio input "false"
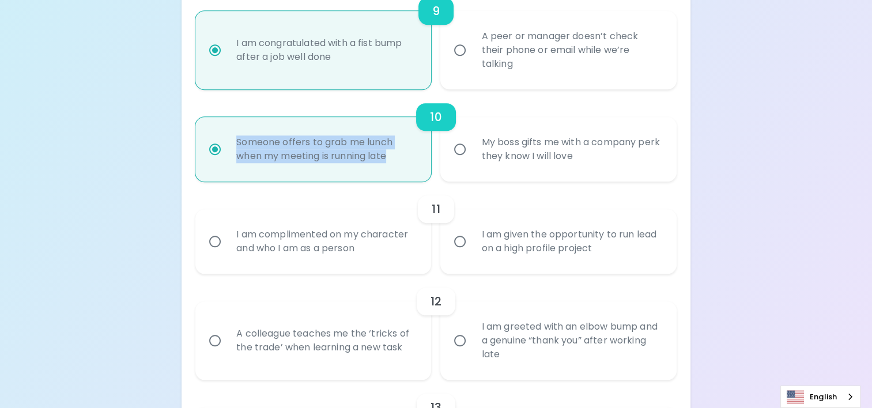
radio input "false"
radio input "true"
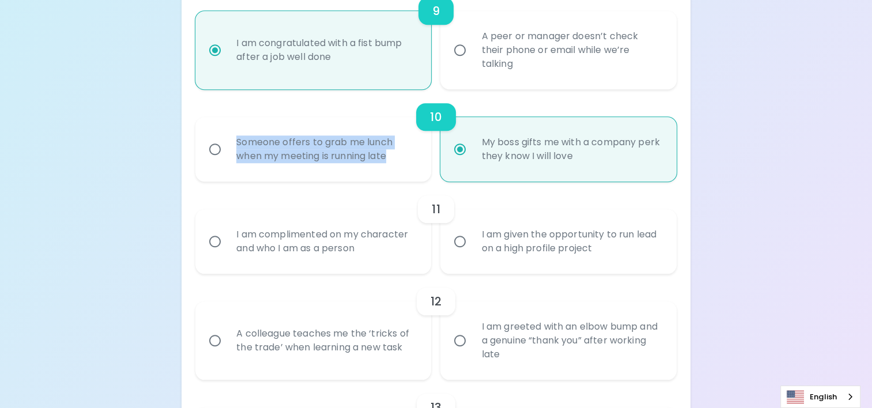
radio input "true"
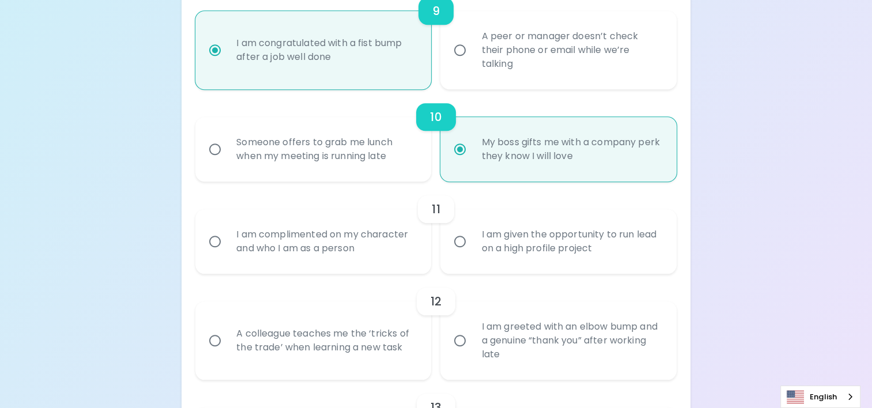
click at [313, 231] on div "I am complimented on my character and who I am as a person" at bounding box center [326, 241] width 198 height 55
click at [227, 231] on input "I am complimented on my character and who I am as a person" at bounding box center [215, 241] width 24 height 24
radio input "false"
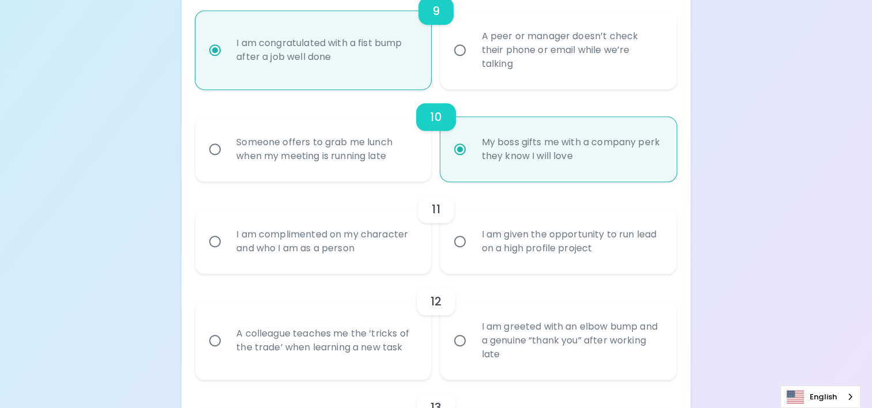
radio input "false"
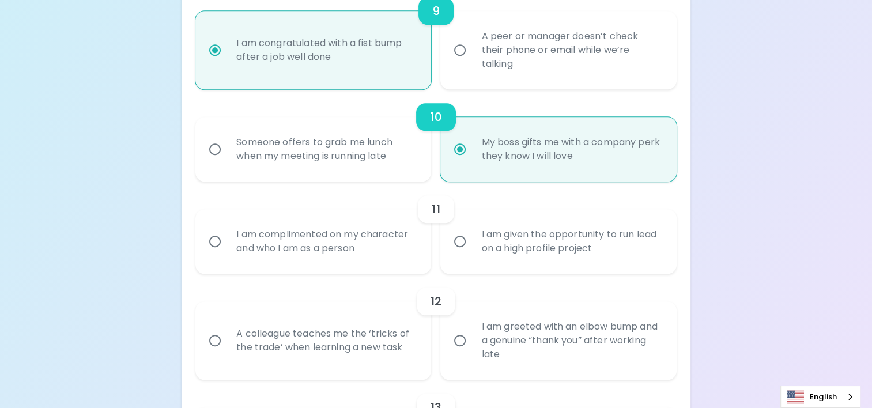
radio input "false"
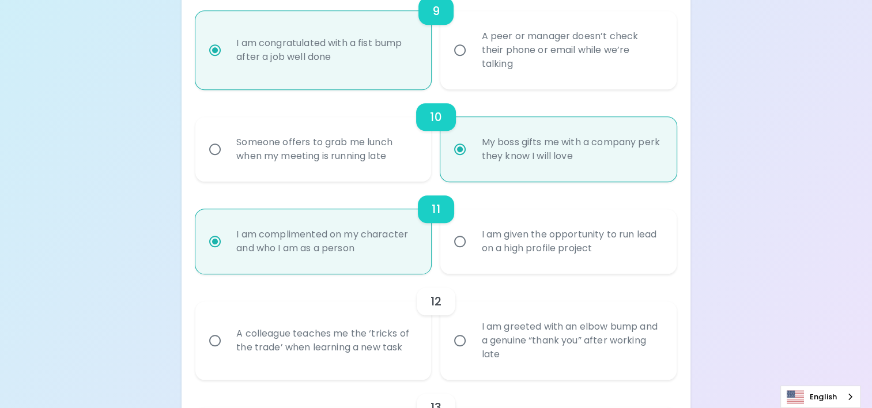
scroll to position [1192, 0]
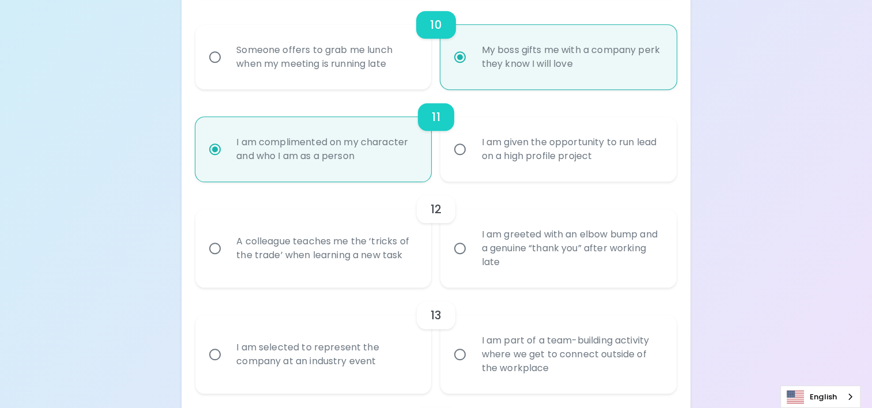
radio input "true"
click at [467, 145] on input "I am given the opportunity to run lead on a high profile project" at bounding box center [460, 149] width 24 height 24
radio input "false"
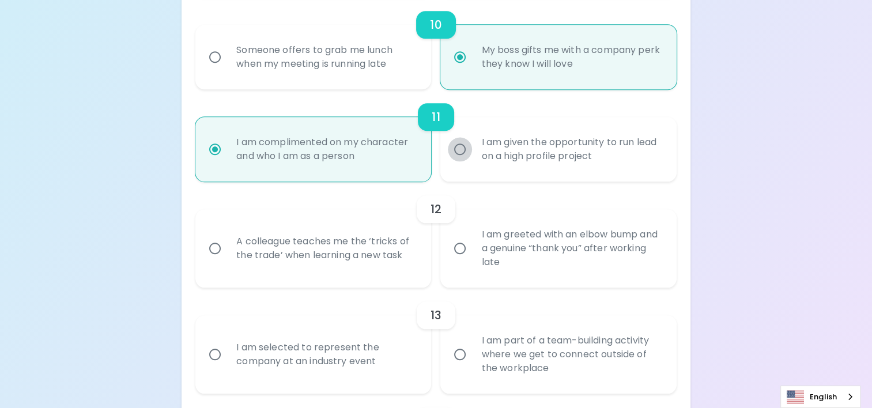
radio input "false"
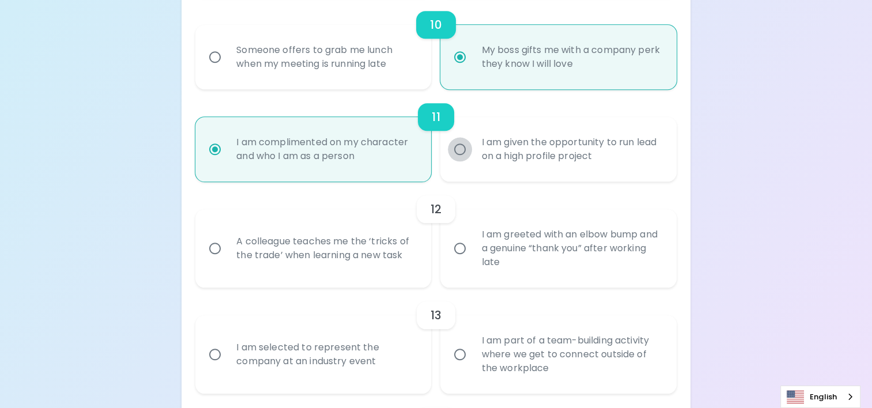
radio input "false"
radio input "true"
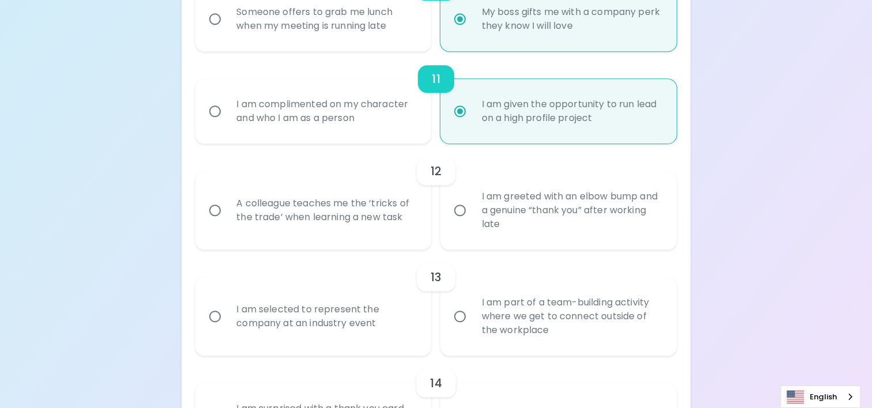
scroll to position [1250, 0]
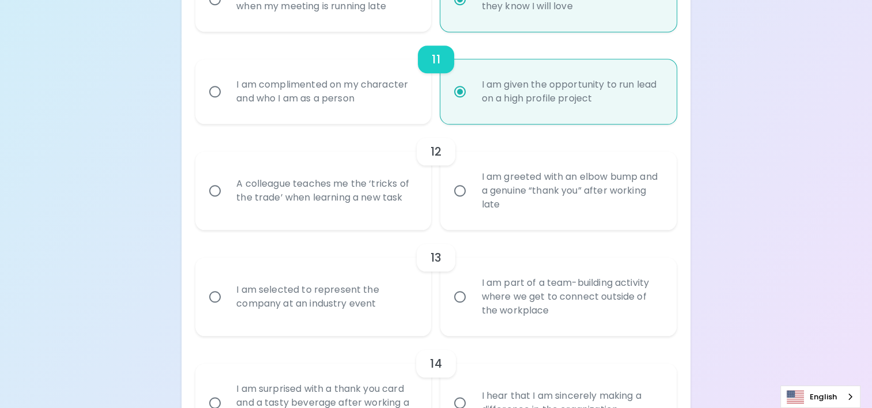
radio input "true"
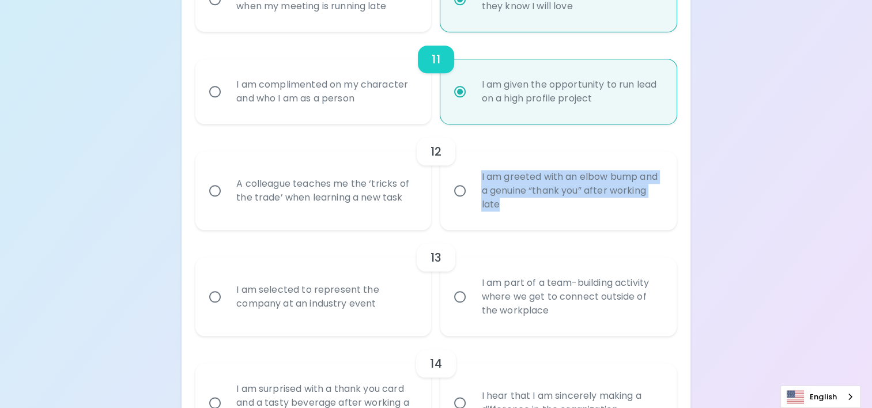
drag, startPoint x: 542, startPoint y: 202, endPoint x: 480, endPoint y: 168, distance: 70.7
click at [480, 168] on div "I am greeted with an elbow bump and a genuine “thank you” after working late" at bounding box center [571, 190] width 198 height 69
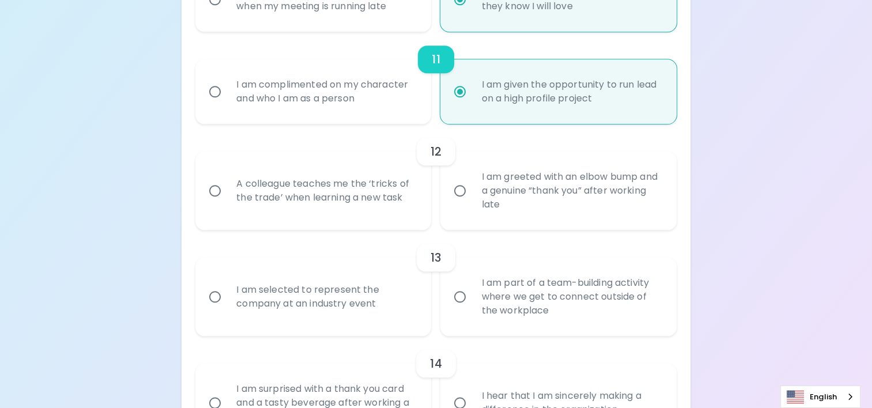
drag, startPoint x: 480, startPoint y: 168, endPoint x: 400, endPoint y: 215, distance: 92.3
click at [400, 215] on div "A colleague teaches me the ‘tricks of the trade’ when learning a new task" at bounding box center [326, 190] width 198 height 55
click at [227, 203] on input "A colleague teaches me the ‘tricks of the trade’ when learning a new task" at bounding box center [215, 191] width 24 height 24
radio input "false"
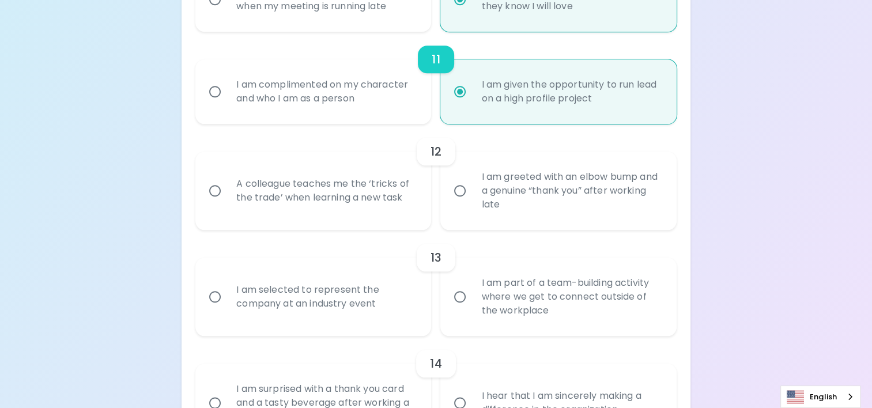
radio input "false"
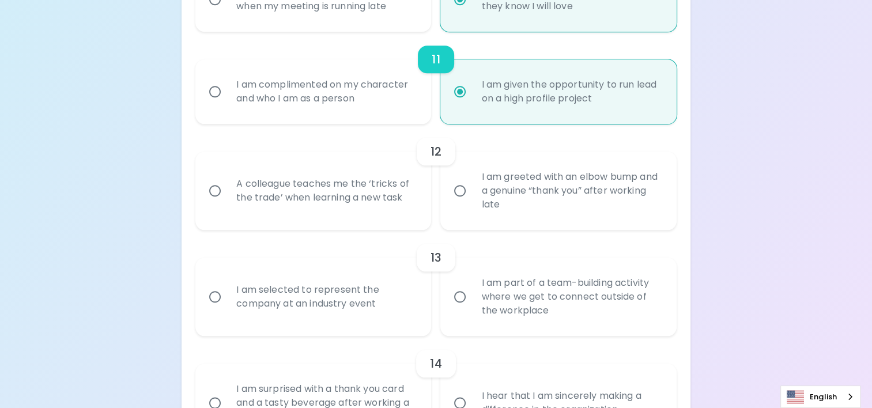
radio input "false"
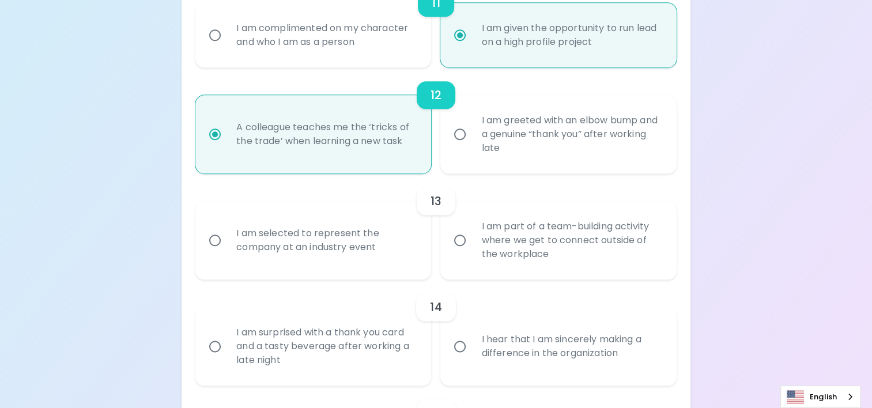
scroll to position [1342, 0]
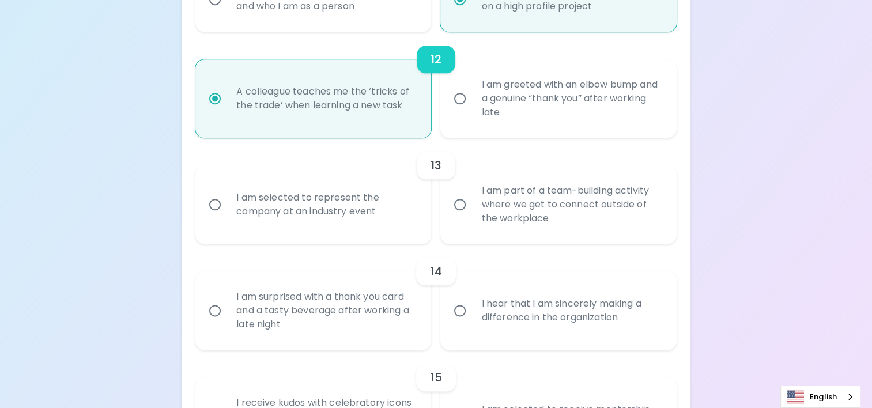
radio input "true"
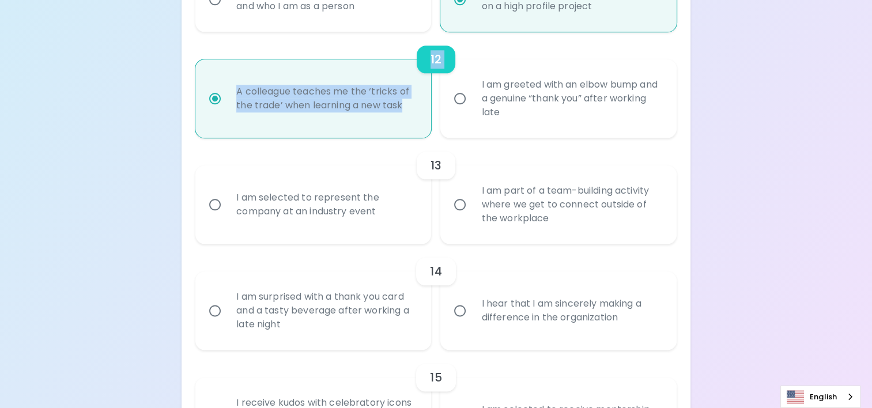
drag, startPoint x: 405, startPoint y: 106, endPoint x: 154, endPoint y: 48, distance: 257.5
click at [410, 97] on div "A colleague teaches me the ‘tricks of the trade’ when learning a new task" at bounding box center [326, 98] width 198 height 55
click at [227, 97] on input "A colleague teaches me the ‘tricks of the trade’ when learning a new task" at bounding box center [215, 98] width 24 height 24
drag, startPoint x: 411, startPoint y: 110, endPoint x: 234, endPoint y: 89, distance: 178.2
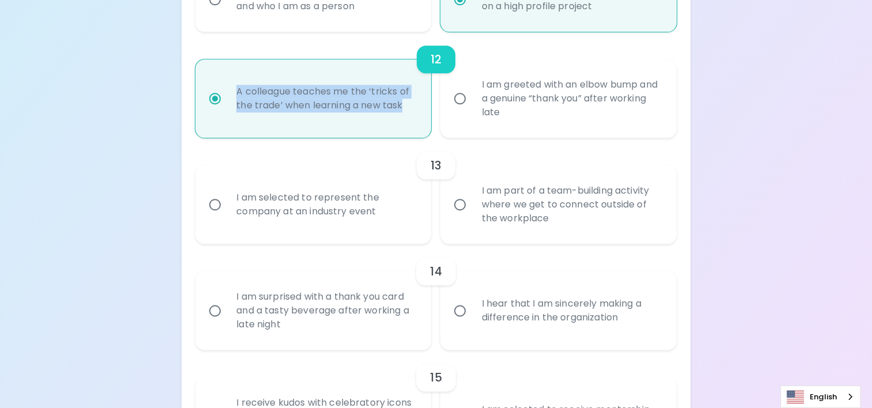
click at [234, 89] on div "A colleague teaches me the ‘tricks of the trade’ when learning a new task" at bounding box center [326, 98] width 198 height 55
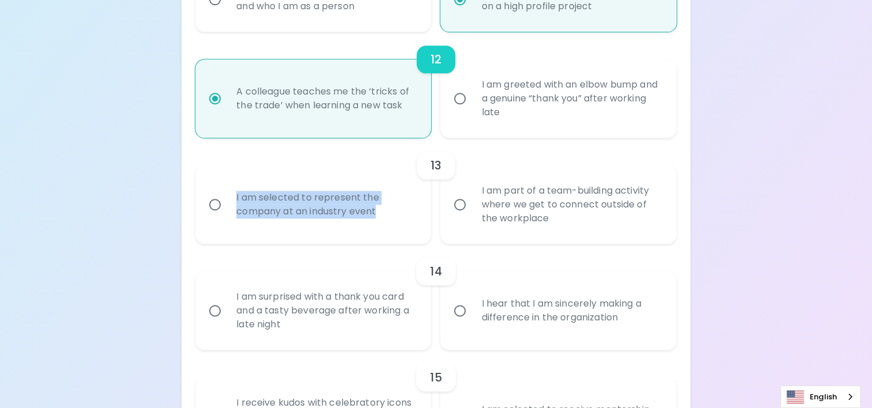
drag, startPoint x: 230, startPoint y: 193, endPoint x: 389, endPoint y: 215, distance: 160.6
click at [389, 215] on div "I am selected to represent the company at an industry event" at bounding box center [326, 204] width 198 height 55
click at [219, 202] on input "I am selected to represent the company at an industry event" at bounding box center [215, 205] width 24 height 24
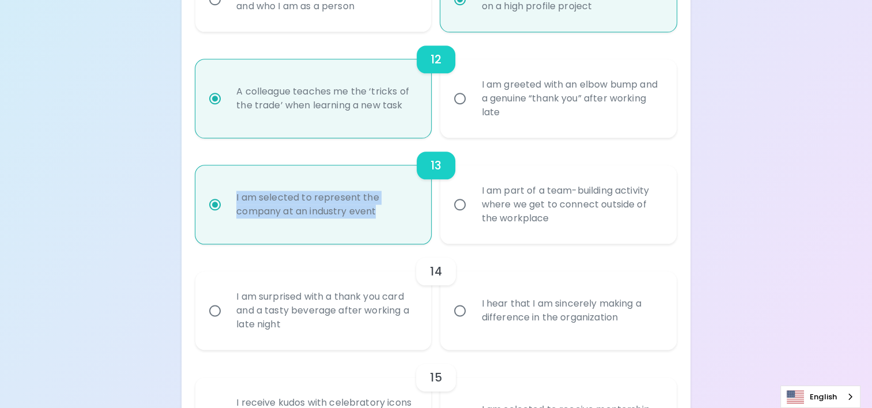
radio input "false"
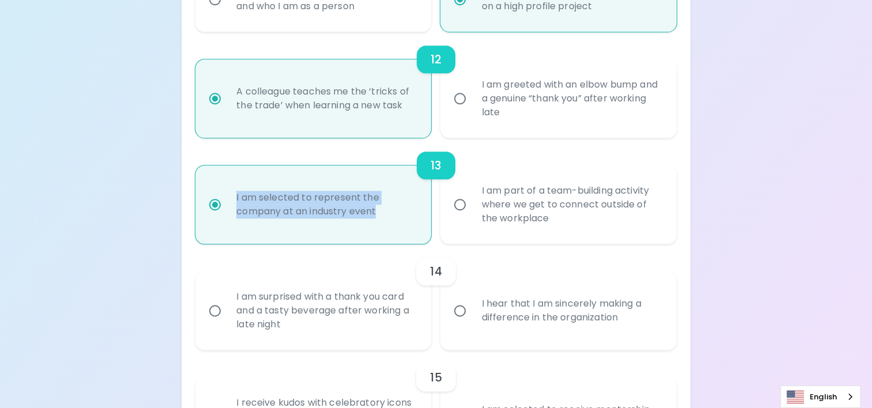
radio input "false"
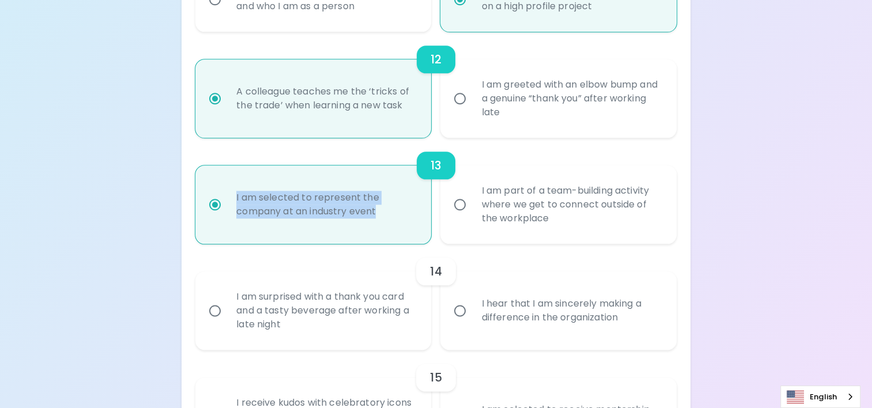
radio input "false"
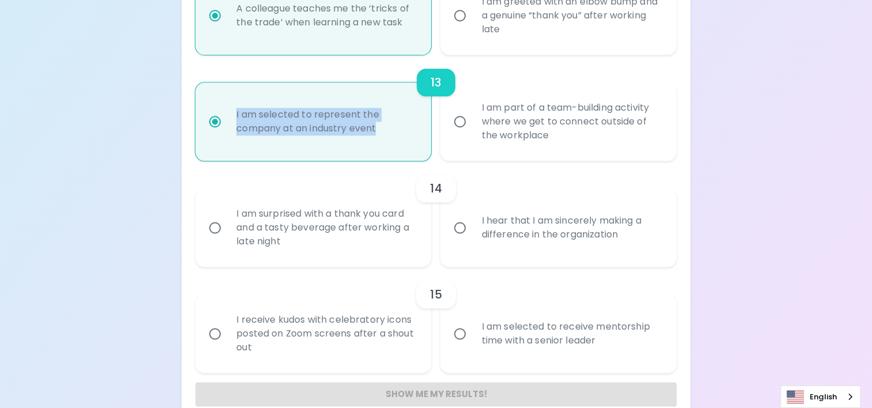
scroll to position [1435, 0]
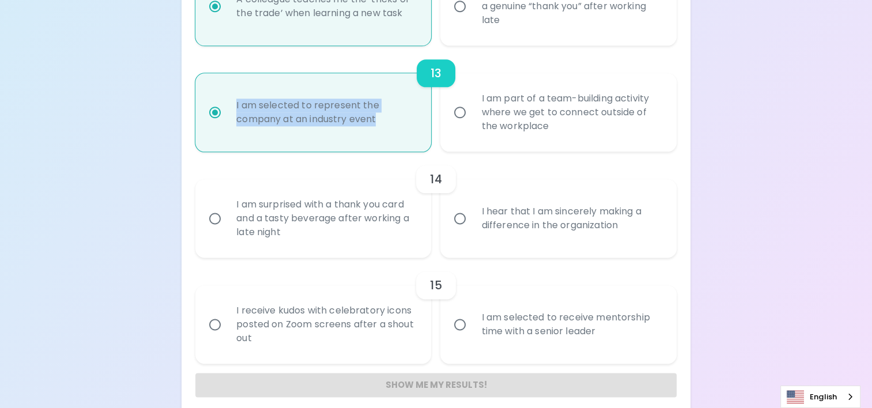
radio input "true"
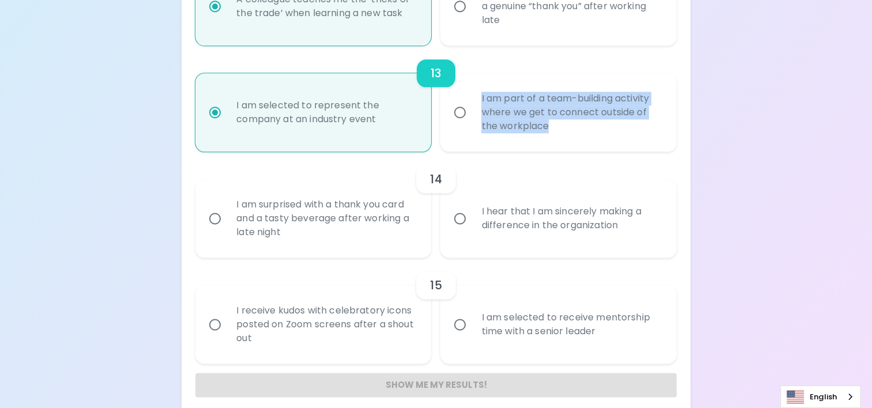
drag, startPoint x: 551, startPoint y: 129, endPoint x: 476, endPoint y: 99, distance: 81.3
click at [476, 99] on div "I am part of a team-building activity where we get to connect outside of the wo…" at bounding box center [571, 112] width 198 height 69
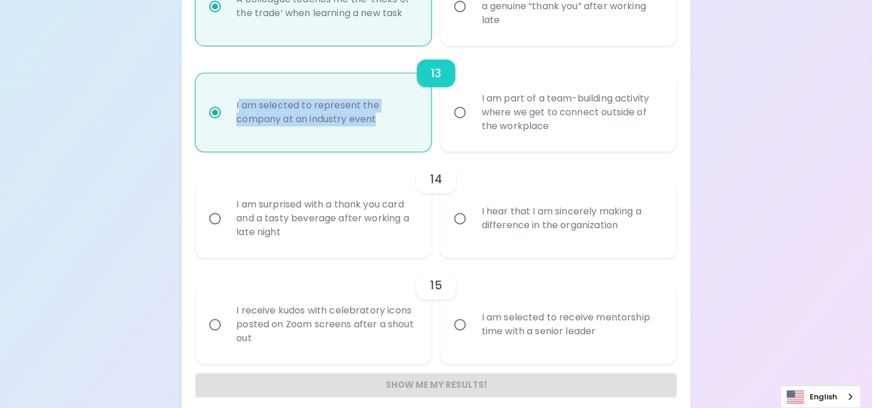
drag, startPoint x: 378, startPoint y: 118, endPoint x: 238, endPoint y: 107, distance: 140.5
click at [238, 107] on div "I am selected to represent the company at an industry event" at bounding box center [326, 112] width 198 height 55
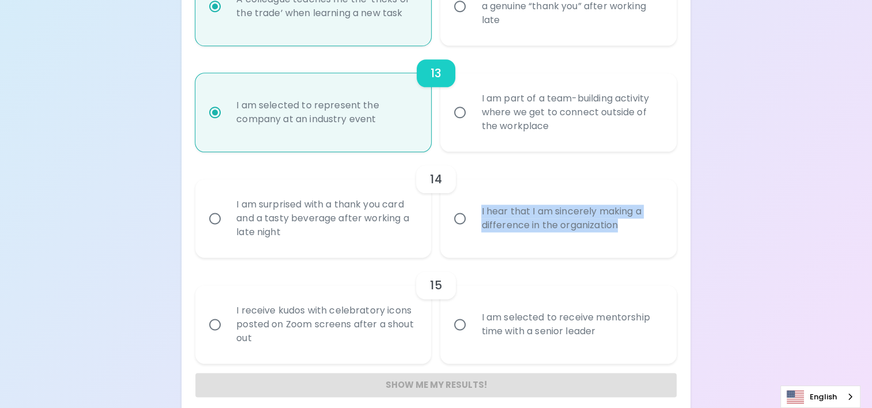
drag, startPoint x: 644, startPoint y: 234, endPoint x: 477, endPoint y: 213, distance: 167.9
click at [477, 213] on div "I hear that I am sincerely making a difference in the organization" at bounding box center [571, 218] width 198 height 55
click at [458, 218] on input "I hear that I am sincerely making a difference in the organization" at bounding box center [460, 218] width 24 height 24
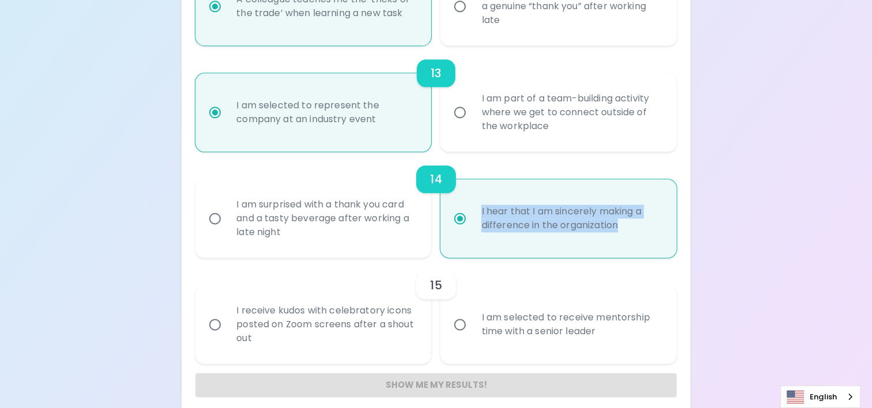
radio input "false"
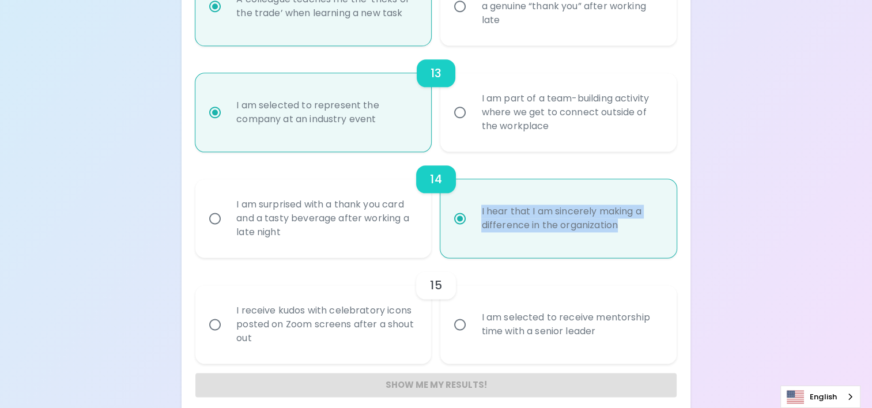
radio input "false"
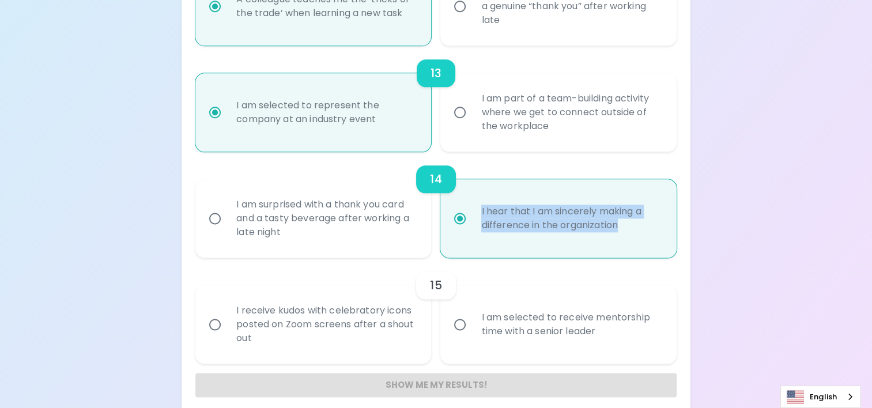
radio input "false"
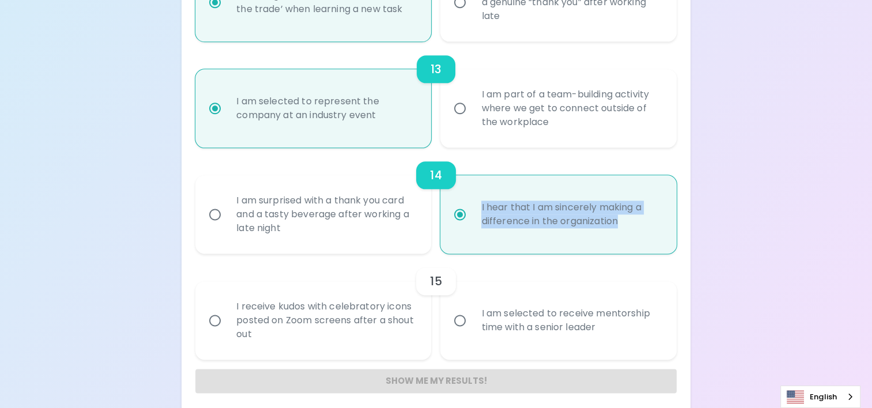
scroll to position [1446, 0]
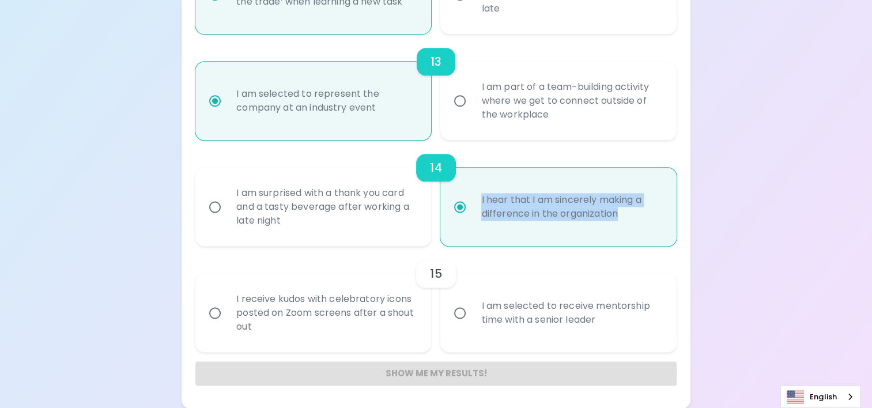
radio input "true"
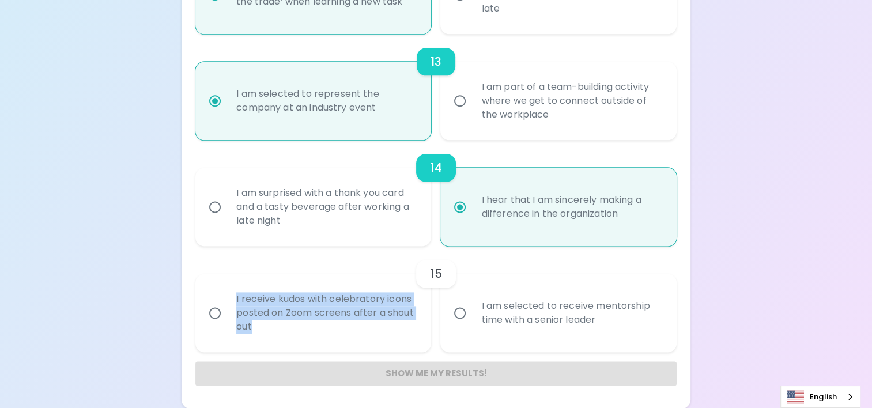
drag, startPoint x: 260, startPoint y: 330, endPoint x: 236, endPoint y: 300, distance: 38.2
click at [236, 300] on div "I receive kudos with celebratory icons posted on Zoom screens after a shout out" at bounding box center [326, 313] width 198 height 69
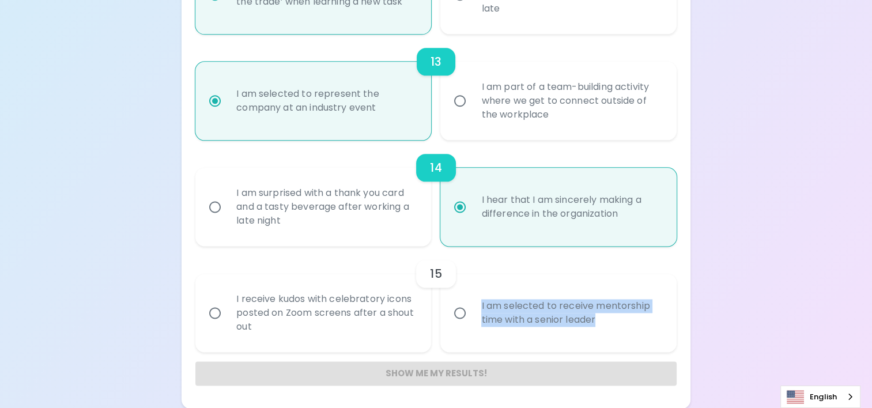
drag, startPoint x: 619, startPoint y: 322, endPoint x: 478, endPoint y: 302, distance: 142.7
click at [478, 302] on div "I am selected to receive mentorship time with a senior leader" at bounding box center [571, 312] width 198 height 55
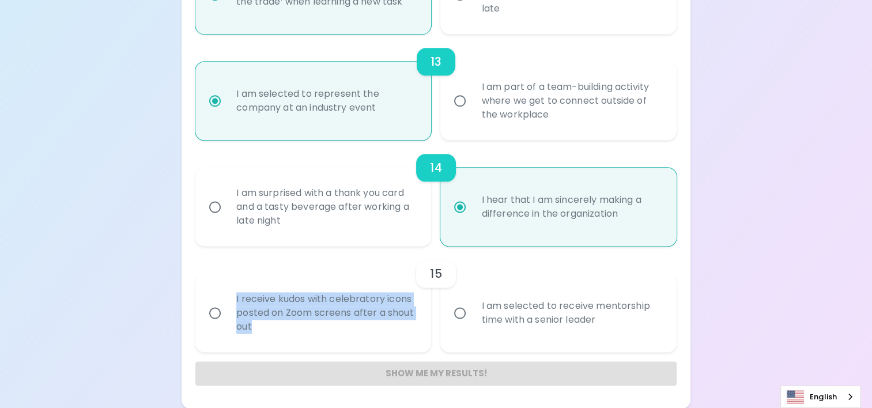
drag, startPoint x: 375, startPoint y: 330, endPoint x: 231, endPoint y: 299, distance: 148.0
click at [231, 299] on div "I receive kudos with celebratory icons posted on Zoom screens after a shout out" at bounding box center [326, 313] width 198 height 69
click at [399, 295] on div "I receive kudos with celebratory icons posted on Zoom screens after a shout out" at bounding box center [326, 313] width 198 height 69
click at [227, 301] on input "I receive kudos with celebratory icons posted on Zoom screens after a shout out" at bounding box center [215, 313] width 24 height 24
radio input "false"
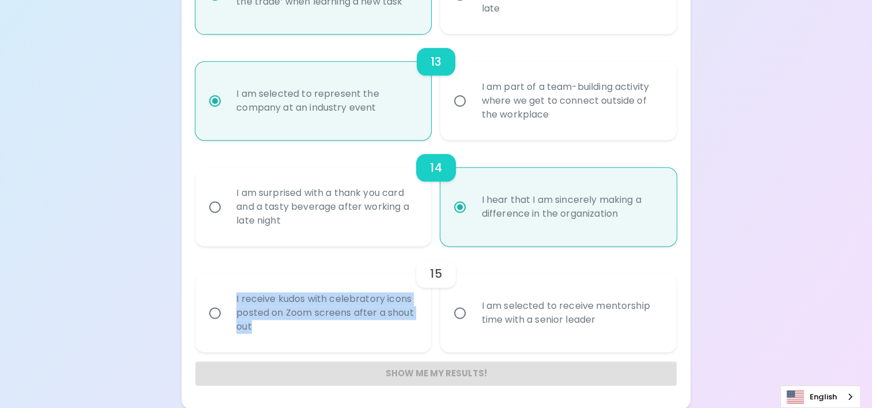
radio input "false"
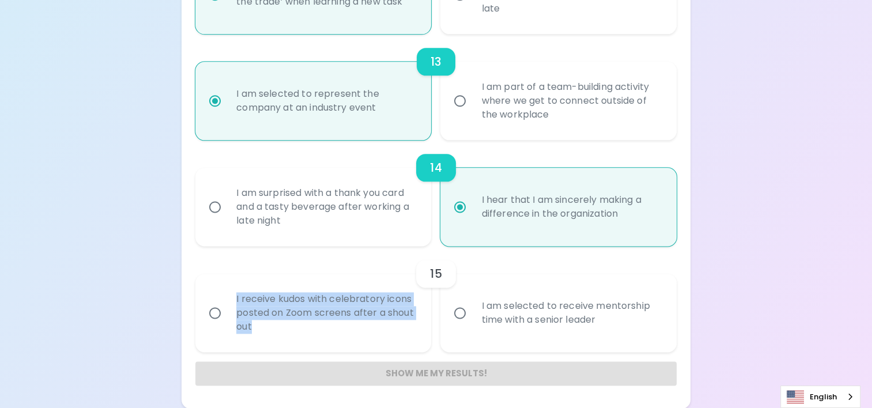
radio input "false"
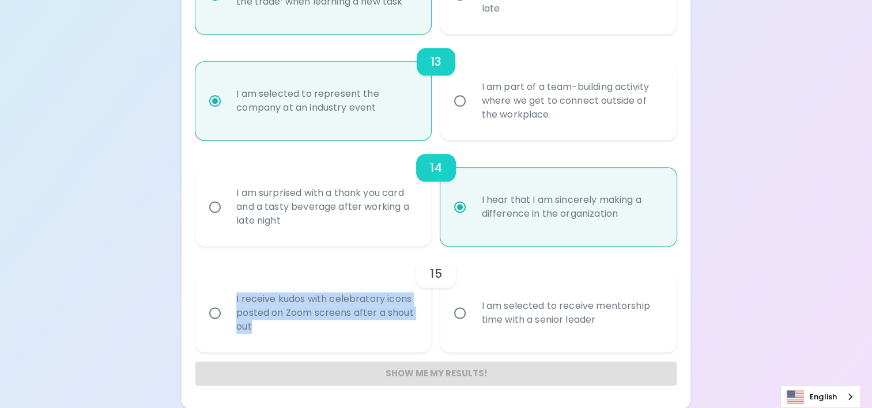
radio input "false"
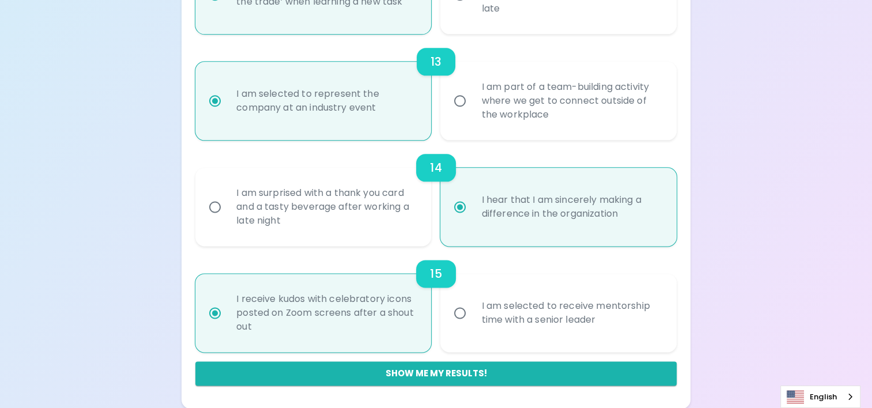
radio input "true"
drag, startPoint x: 378, startPoint y: 310, endPoint x: 381, endPoint y: 322, distance: 11.9
click at [381, 322] on div "I receive kudos with celebratory icons posted on Zoom screens after a shout out" at bounding box center [326, 313] width 198 height 69
click at [355, 311] on div "I receive kudos with celebratory icons posted on Zoom screens after a shout out" at bounding box center [326, 313] width 198 height 69
click at [227, 311] on input "I receive kudos with celebratory icons posted on Zoom screens after a shout out" at bounding box center [215, 313] width 24 height 24
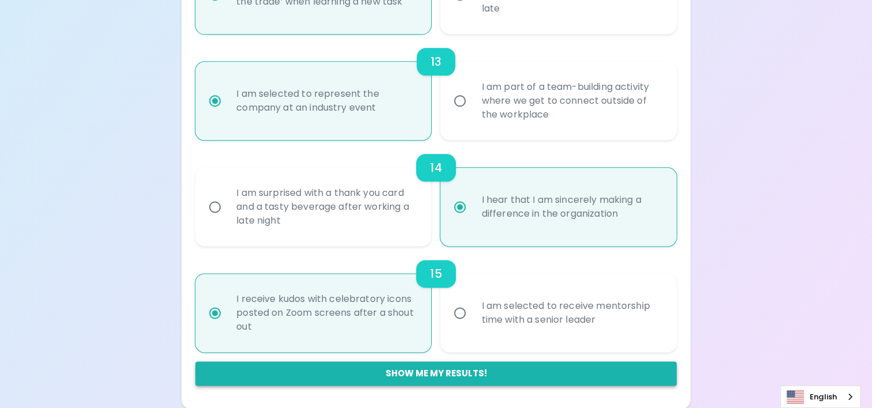
click at [396, 367] on button "Show me my results!" at bounding box center [435, 374] width 481 height 24
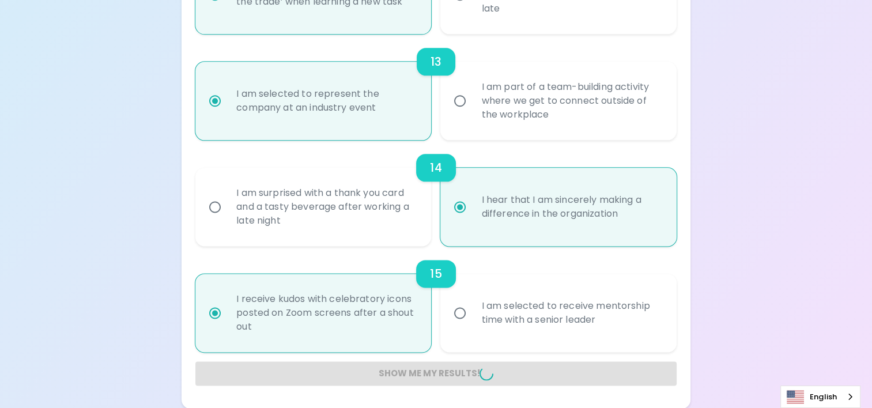
radio input "false"
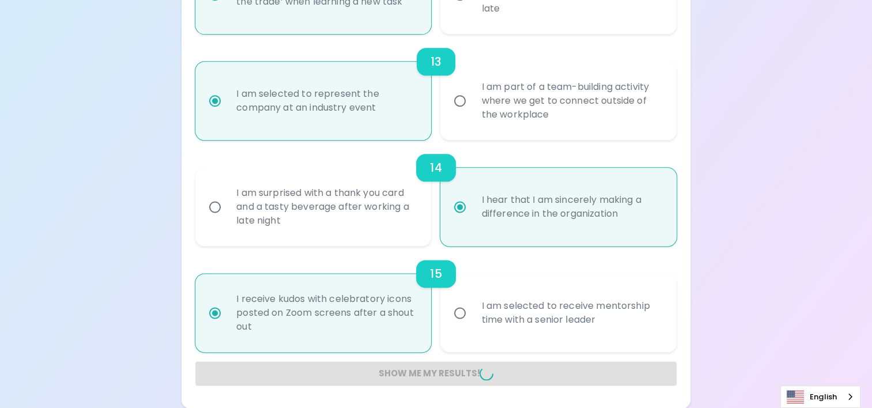
radio input "false"
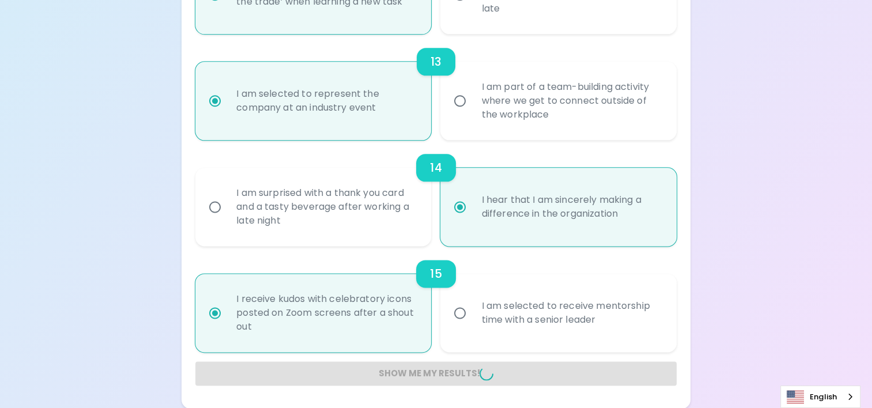
radio input "false"
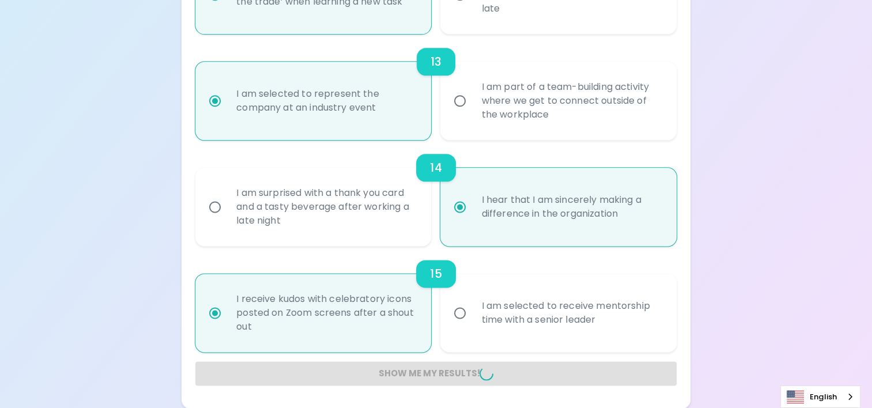
radio input "false"
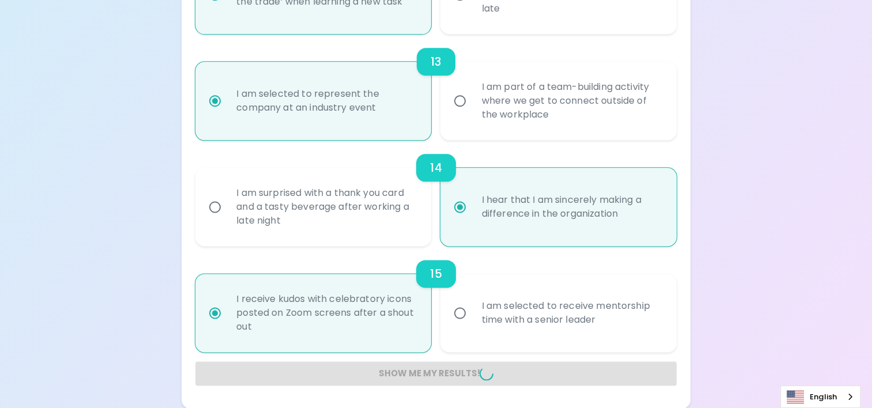
radio input "false"
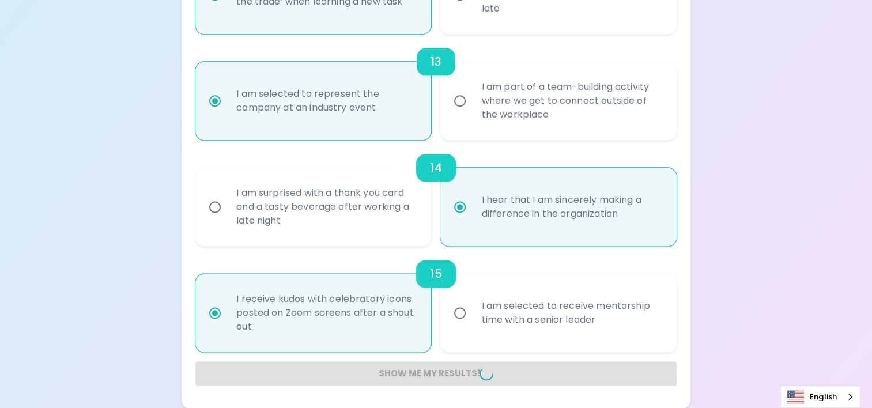
radio input "false"
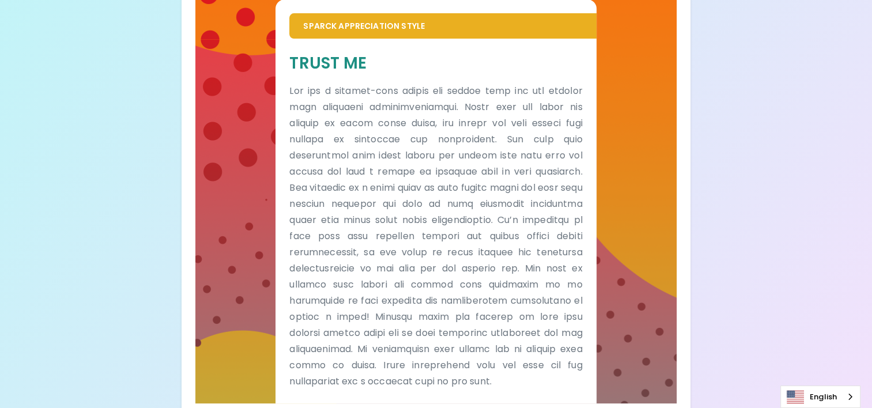
scroll to position [259, 0]
